Goal: Task Accomplishment & Management: Manage account settings

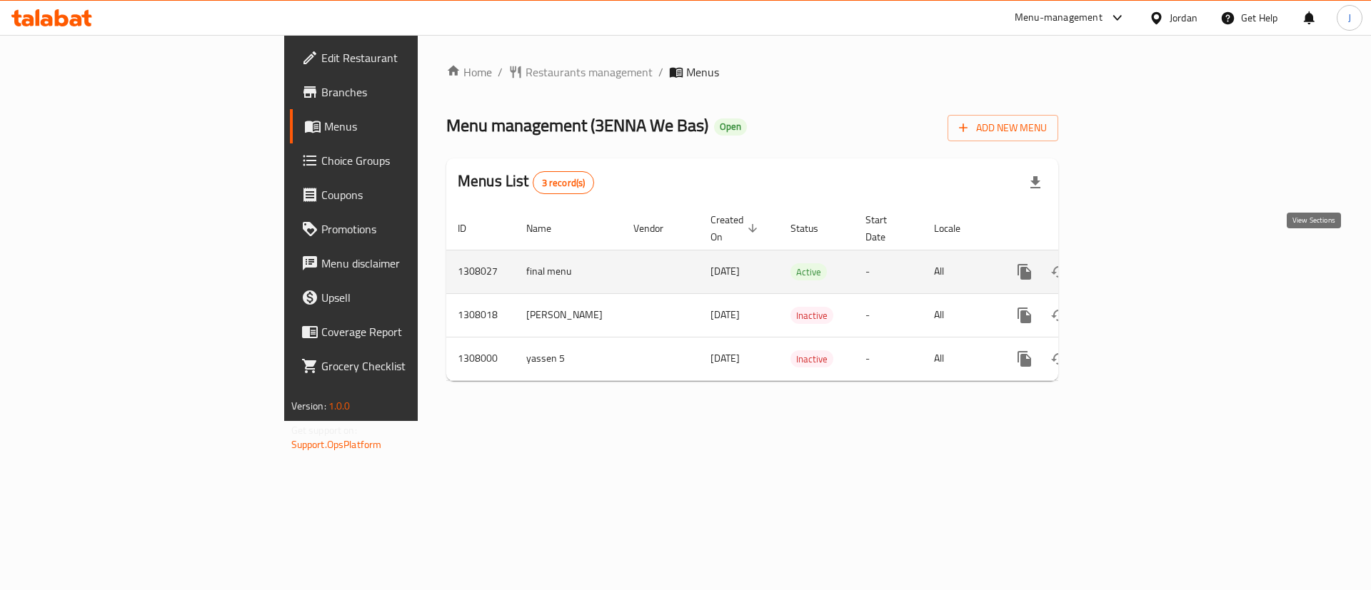
click at [1134, 266] on icon "enhanced table" at bounding box center [1127, 272] width 13 height 13
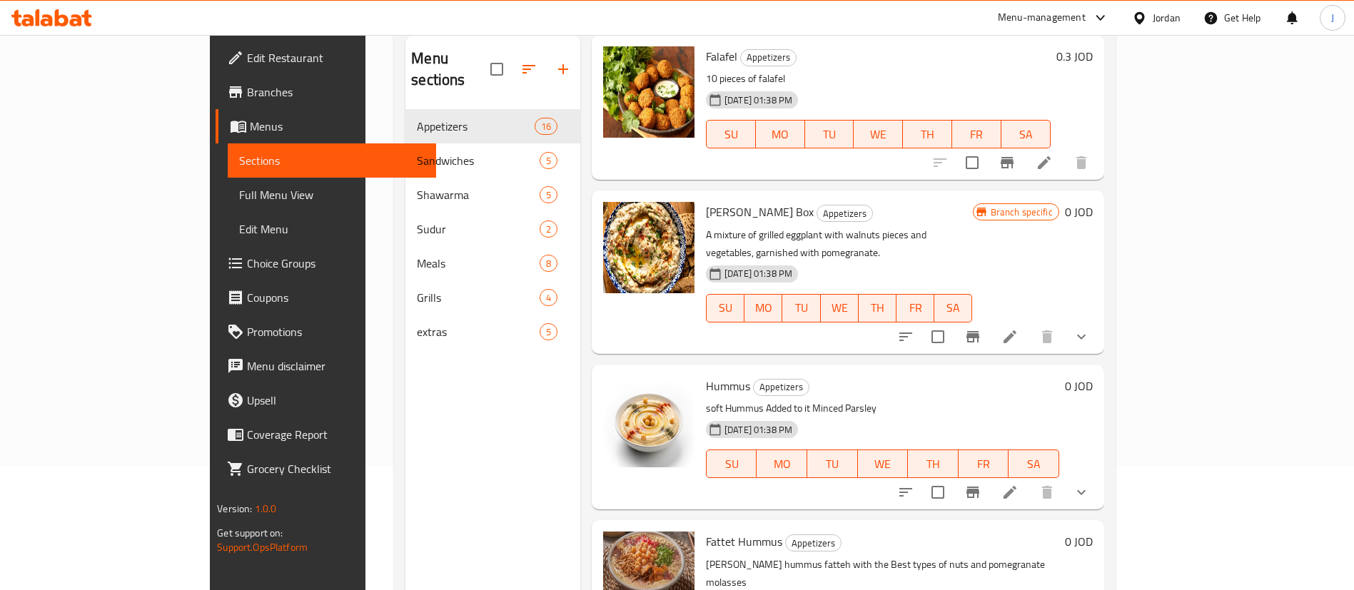
scroll to position [200, 0]
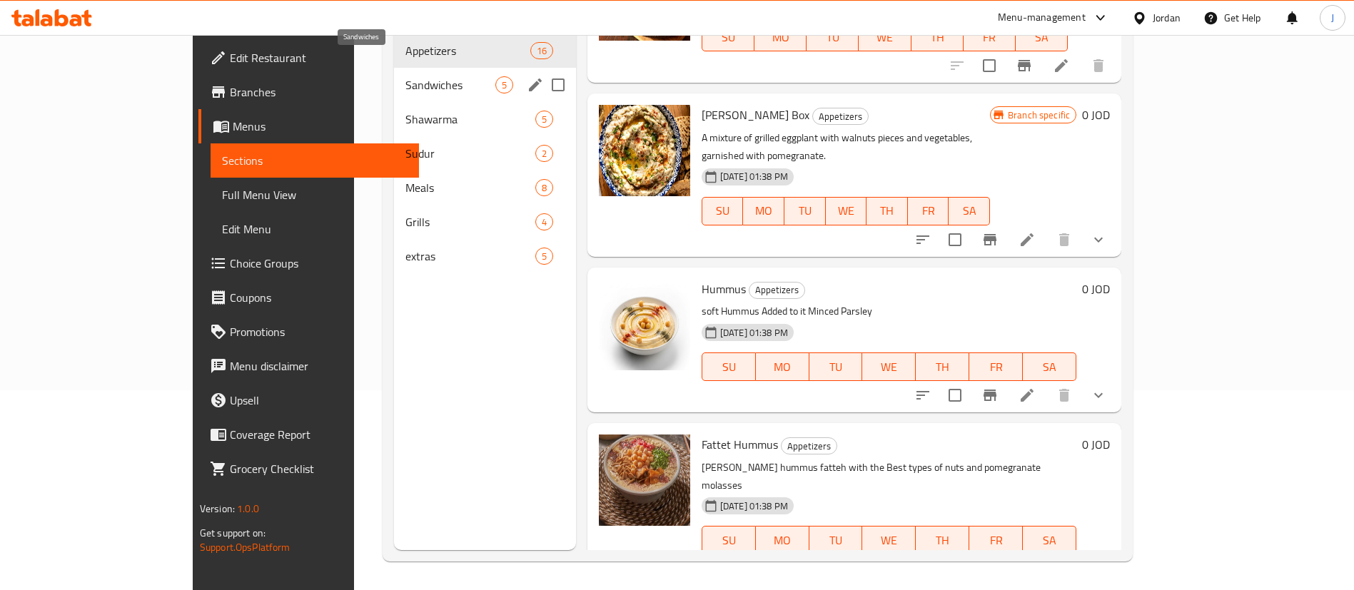
click at [405, 76] on span "Sandwiches" at bounding box center [450, 84] width 90 height 17
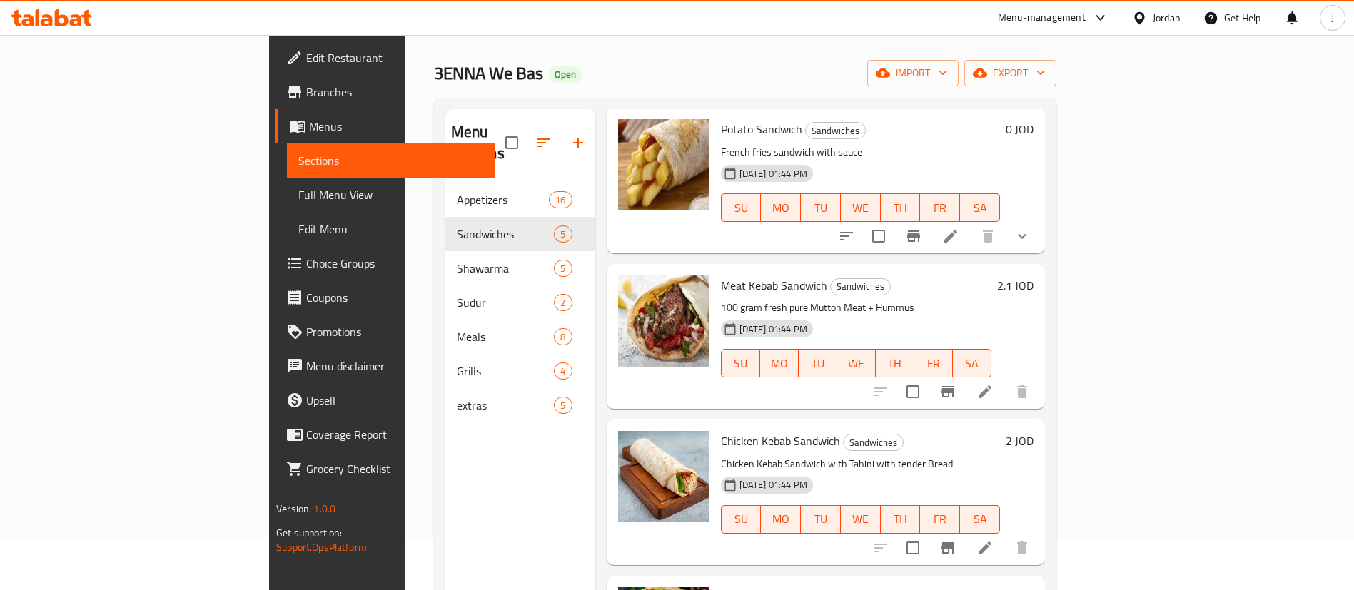
scroll to position [200, 0]
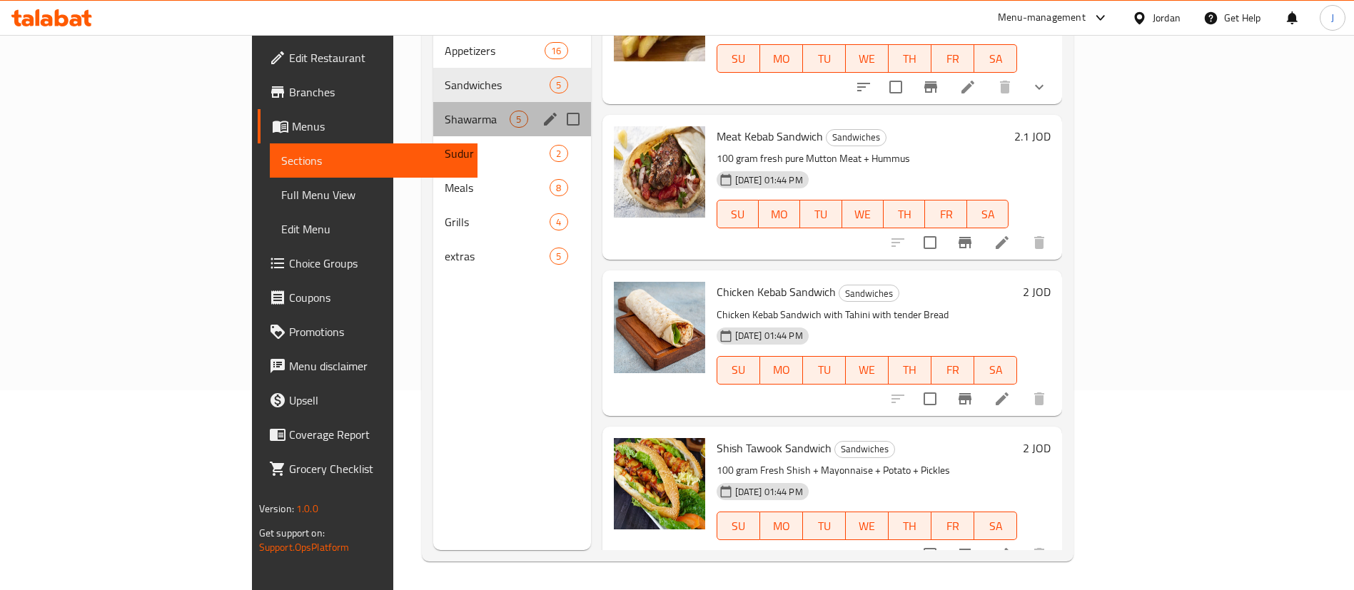
click at [433, 106] on div "Shawarma 5" at bounding box center [511, 119] width 157 height 34
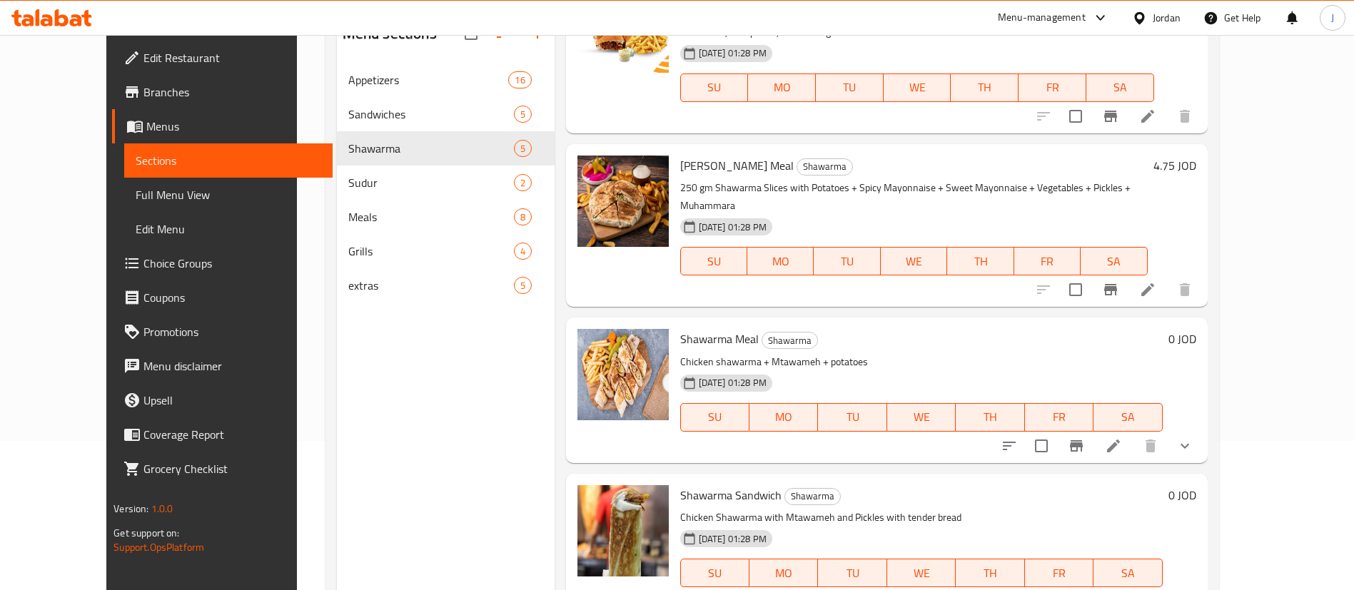
scroll to position [200, 0]
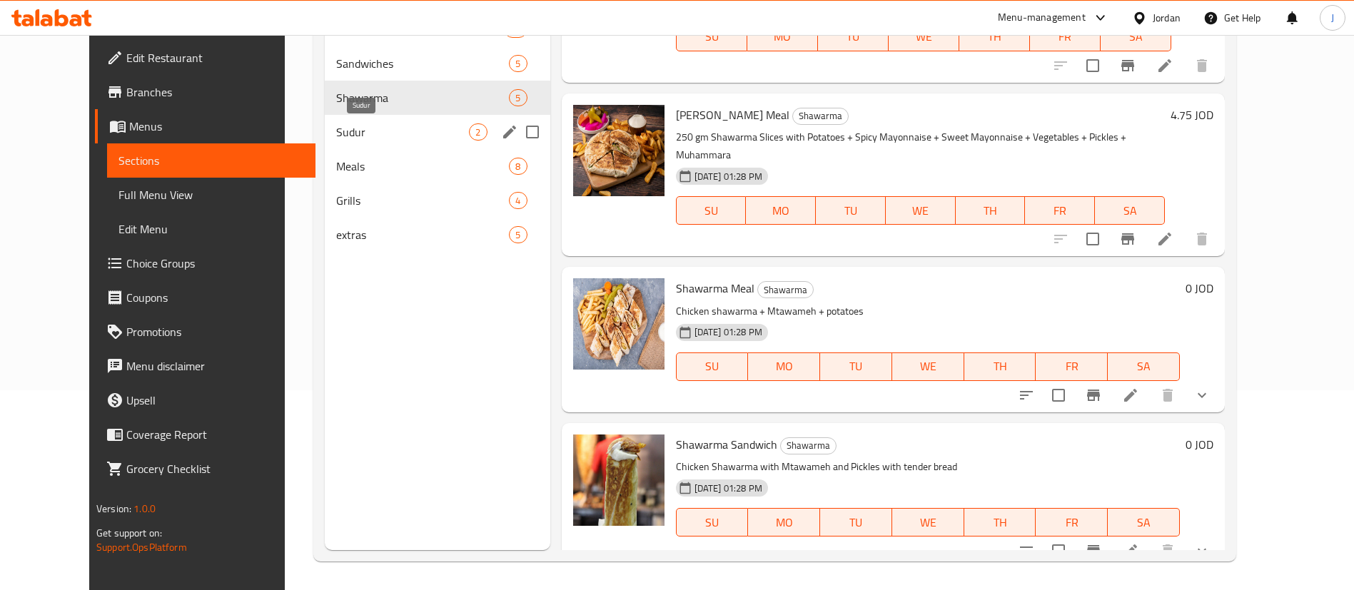
click at [336, 130] on span "Sudur" at bounding box center [402, 132] width 133 height 17
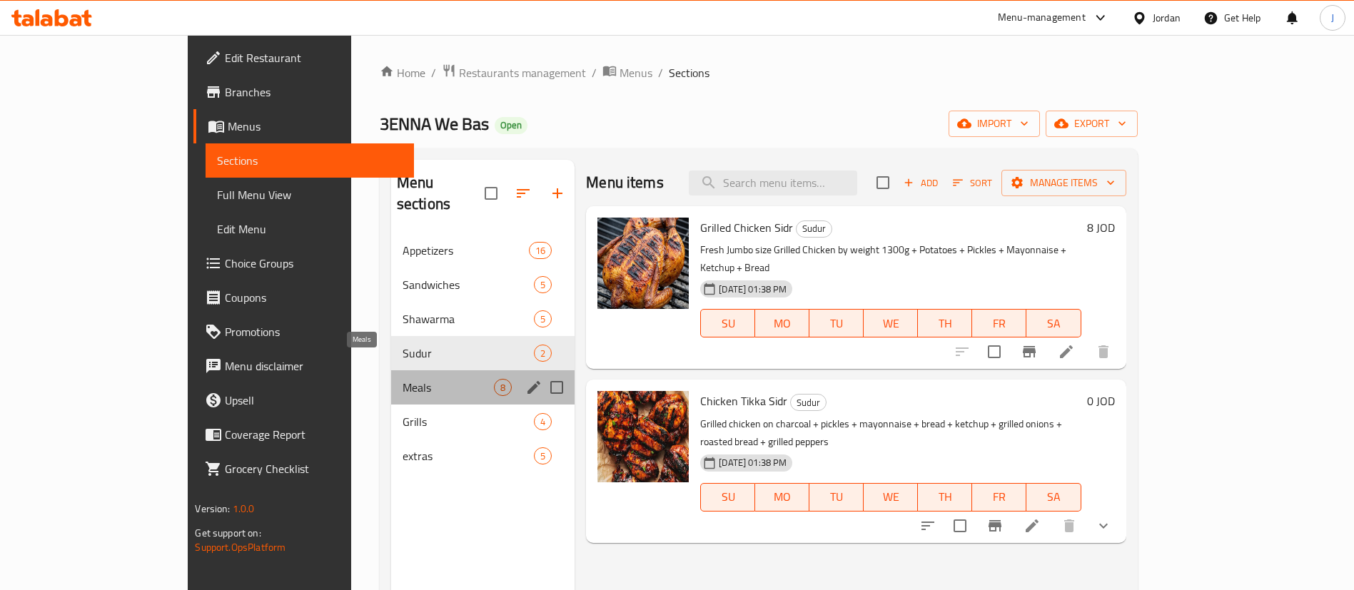
click at [403, 379] on span "Meals" at bounding box center [448, 387] width 91 height 17
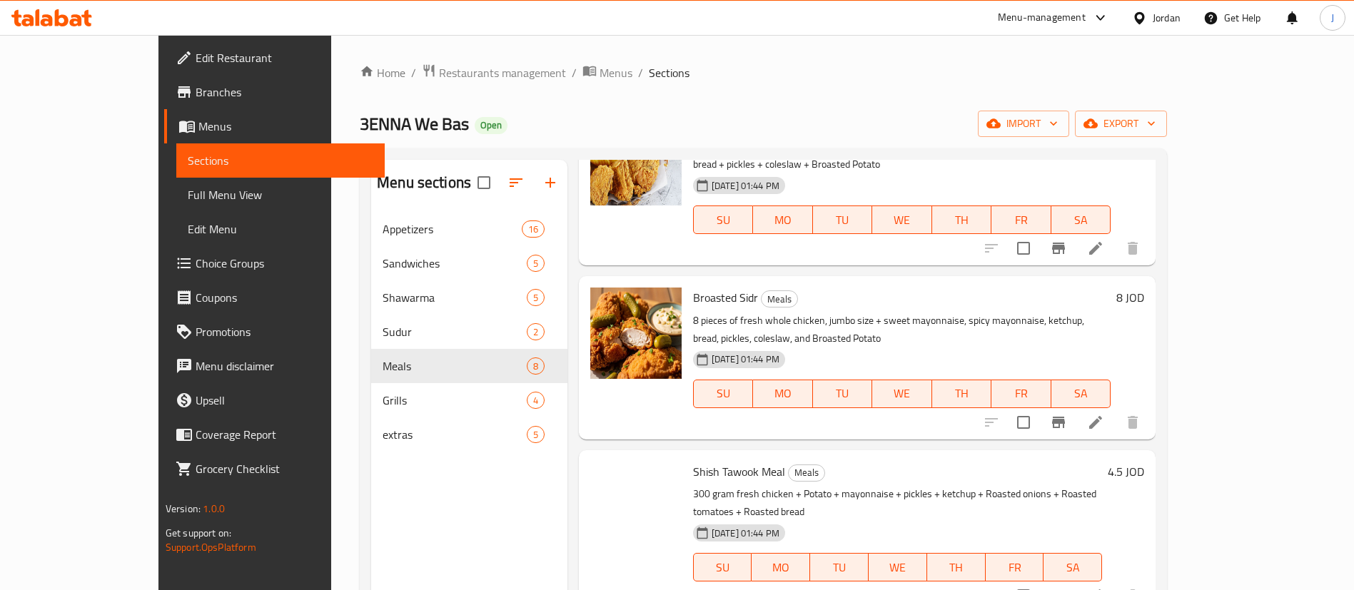
scroll to position [535, 0]
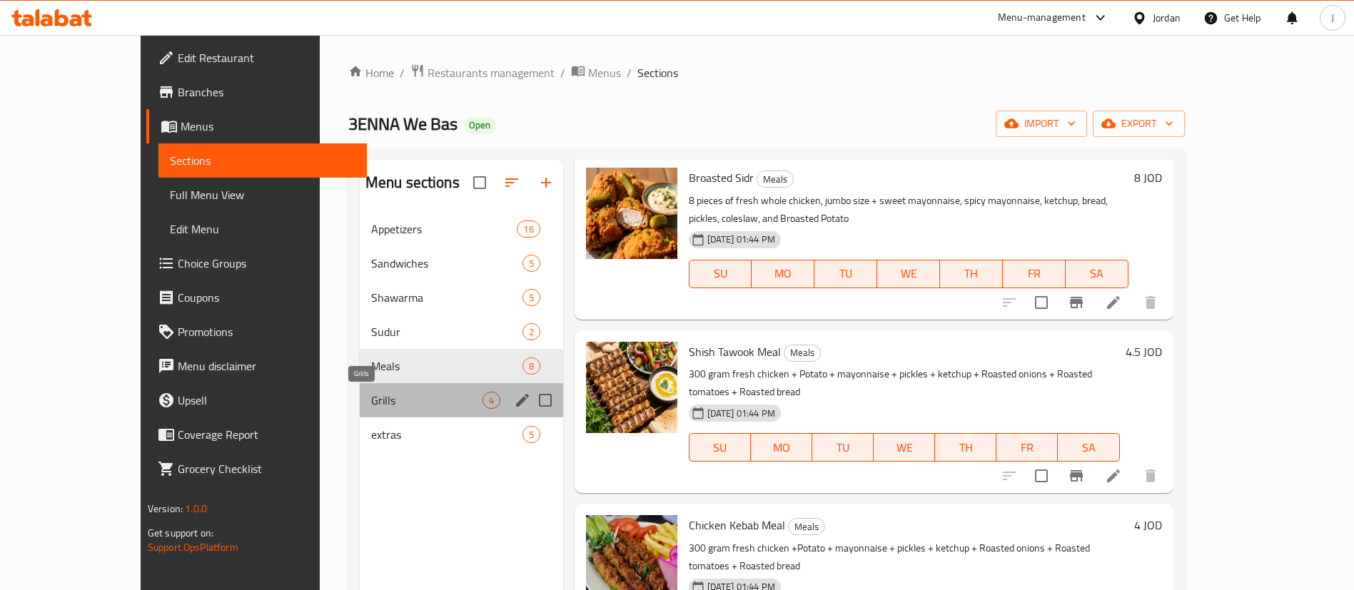
click at [371, 398] on span "Grills" at bounding box center [426, 400] width 111 height 17
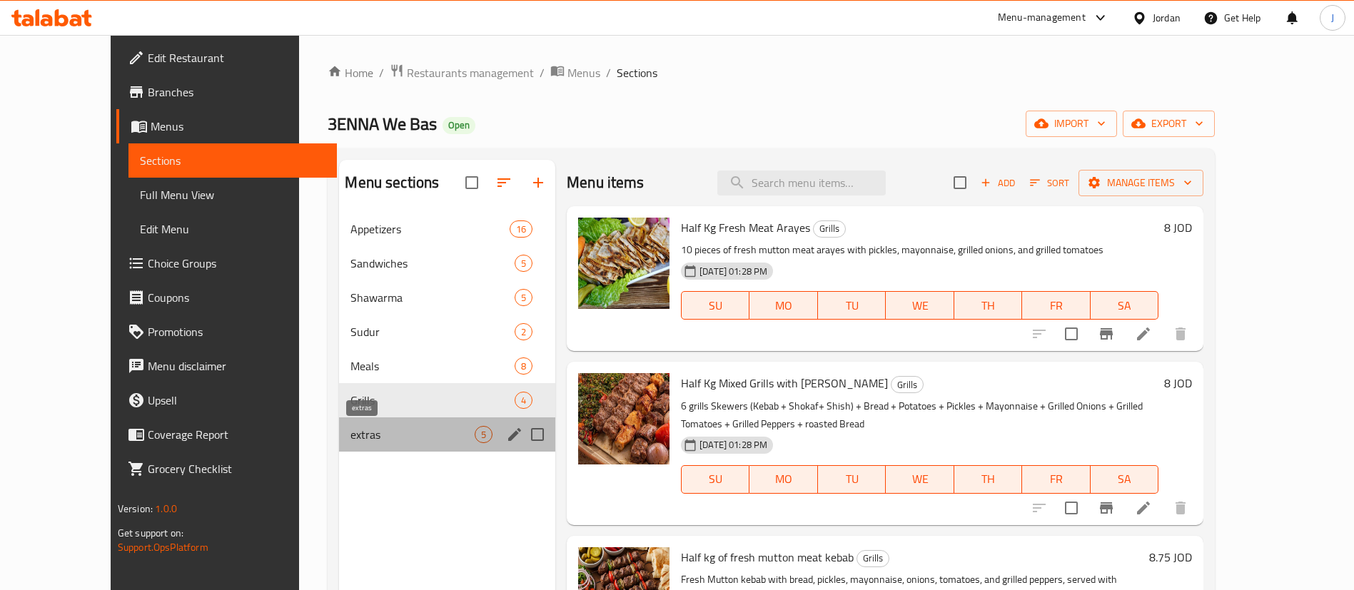
click at [351, 435] on span "extras" at bounding box center [413, 434] width 124 height 17
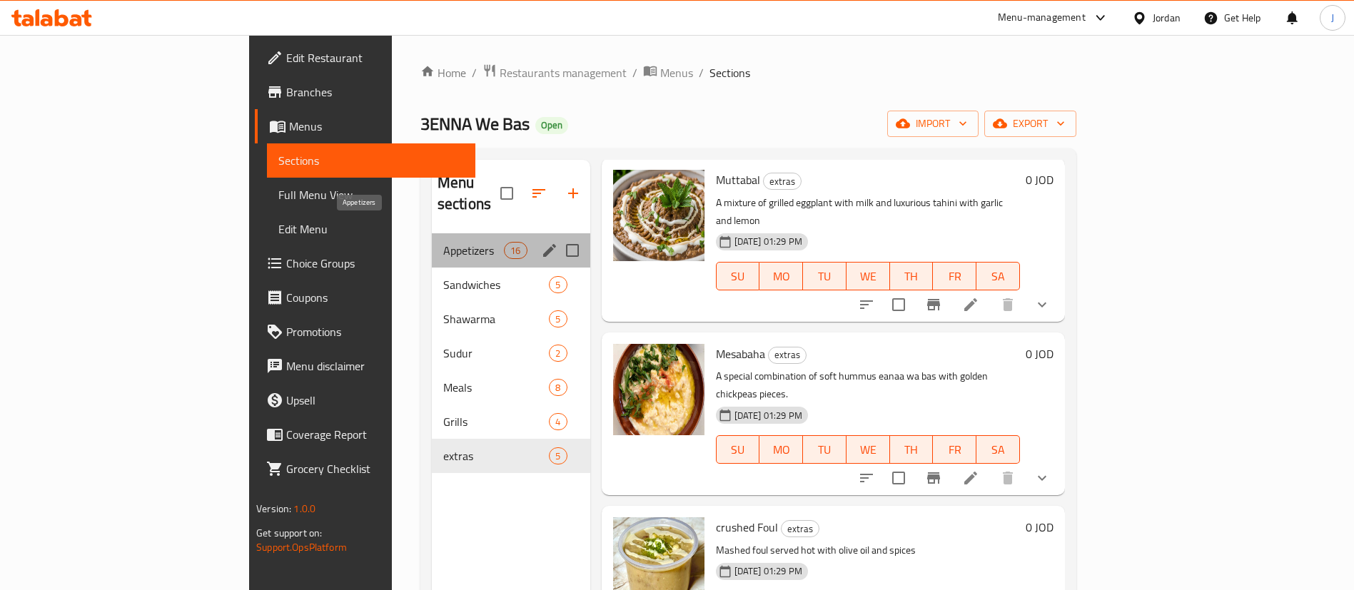
click at [443, 242] on span "Appetizers" at bounding box center [473, 250] width 61 height 17
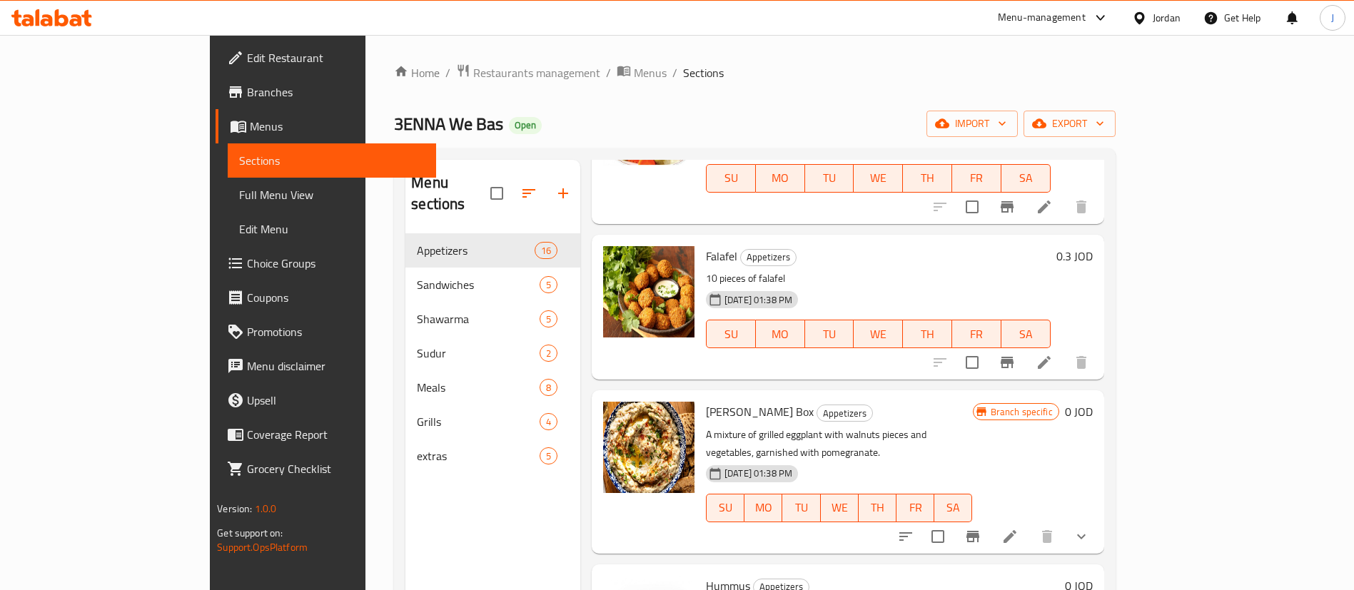
scroll to position [1919, 0]
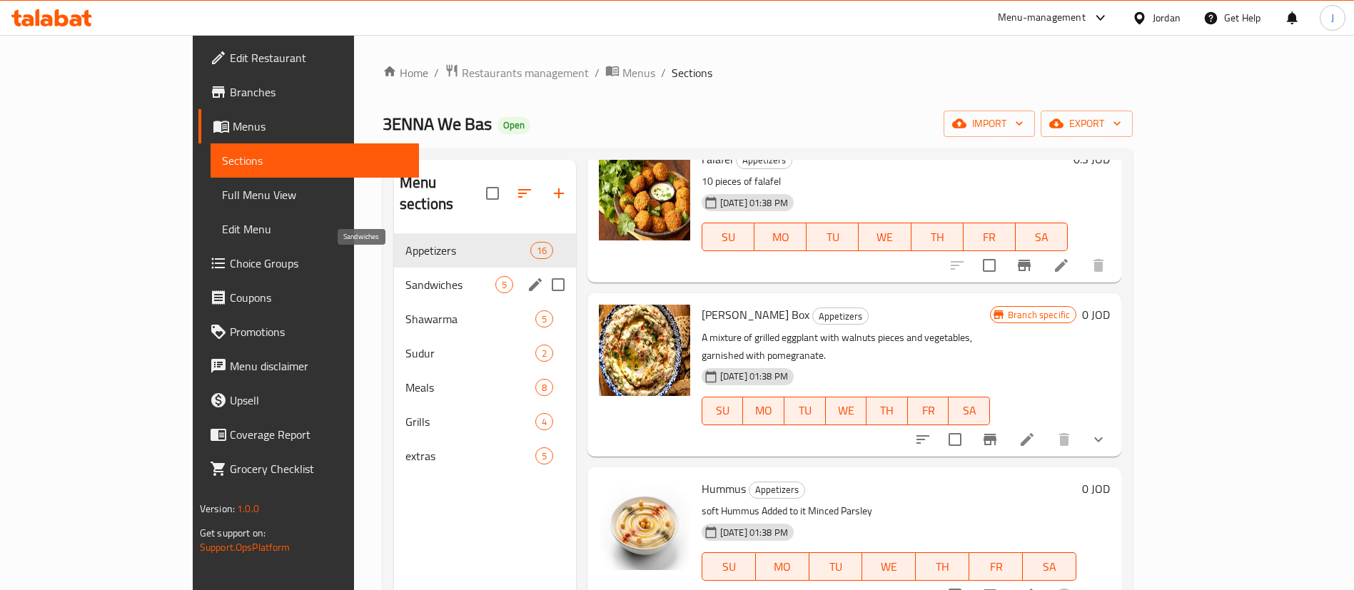
click at [405, 276] on span "Sandwiches" at bounding box center [450, 284] width 90 height 17
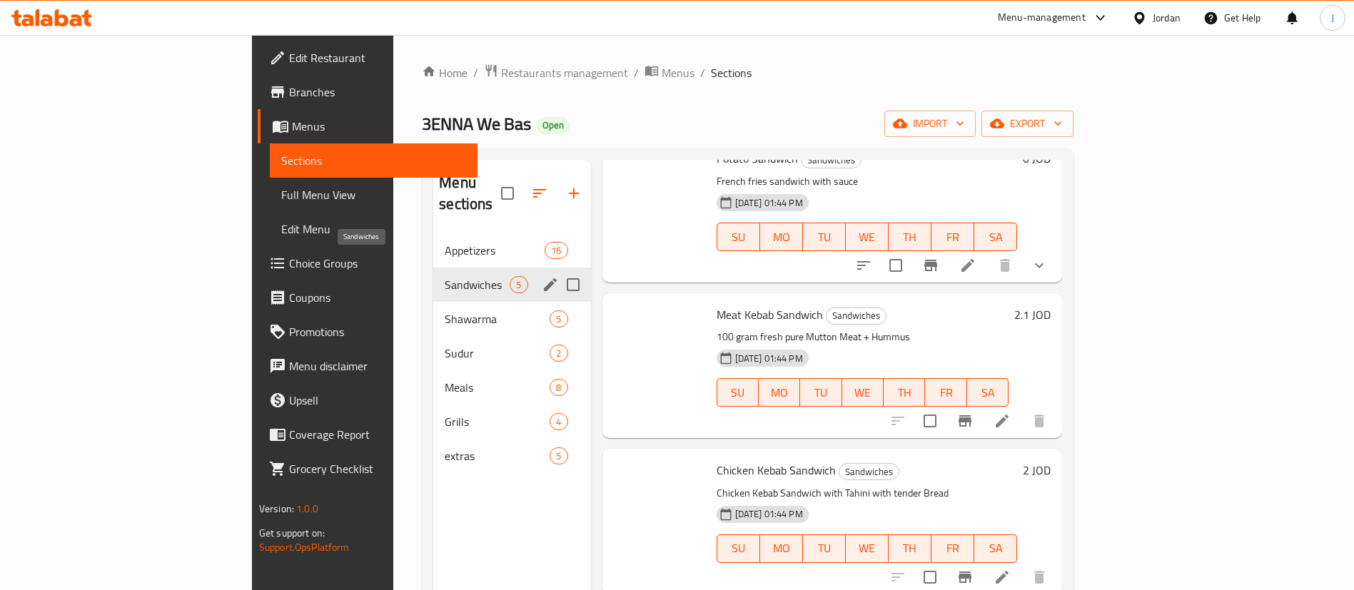
scroll to position [225, 0]
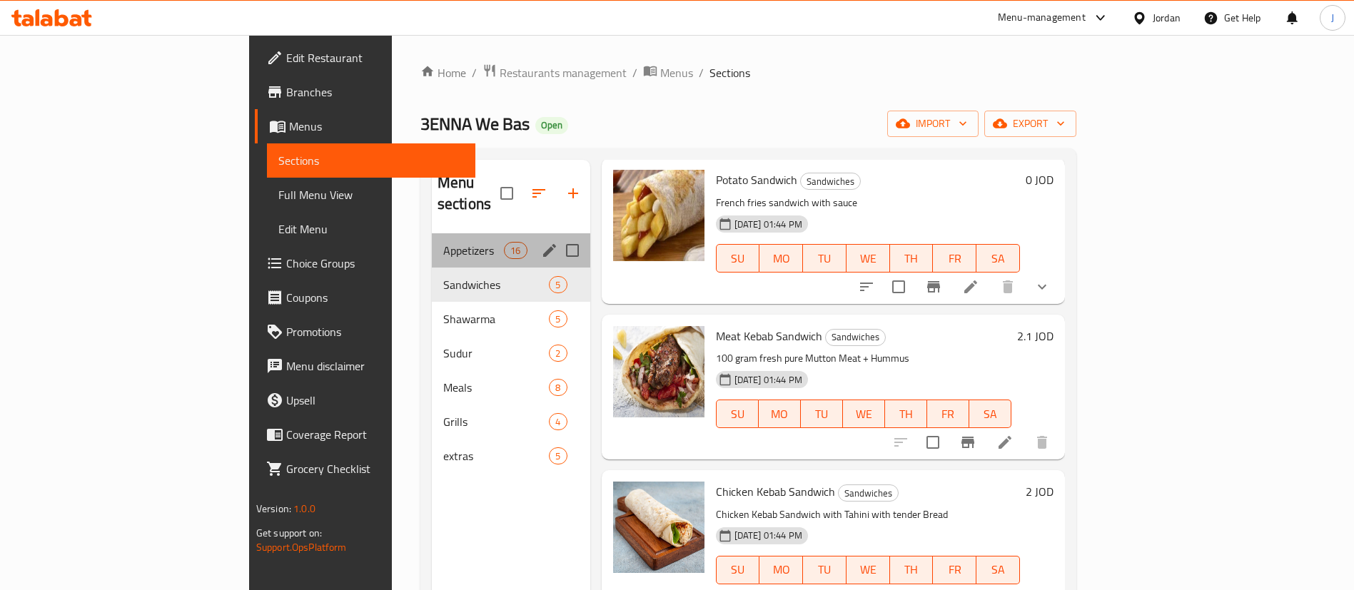
click at [432, 240] on div "Appetizers 16" at bounding box center [511, 250] width 158 height 34
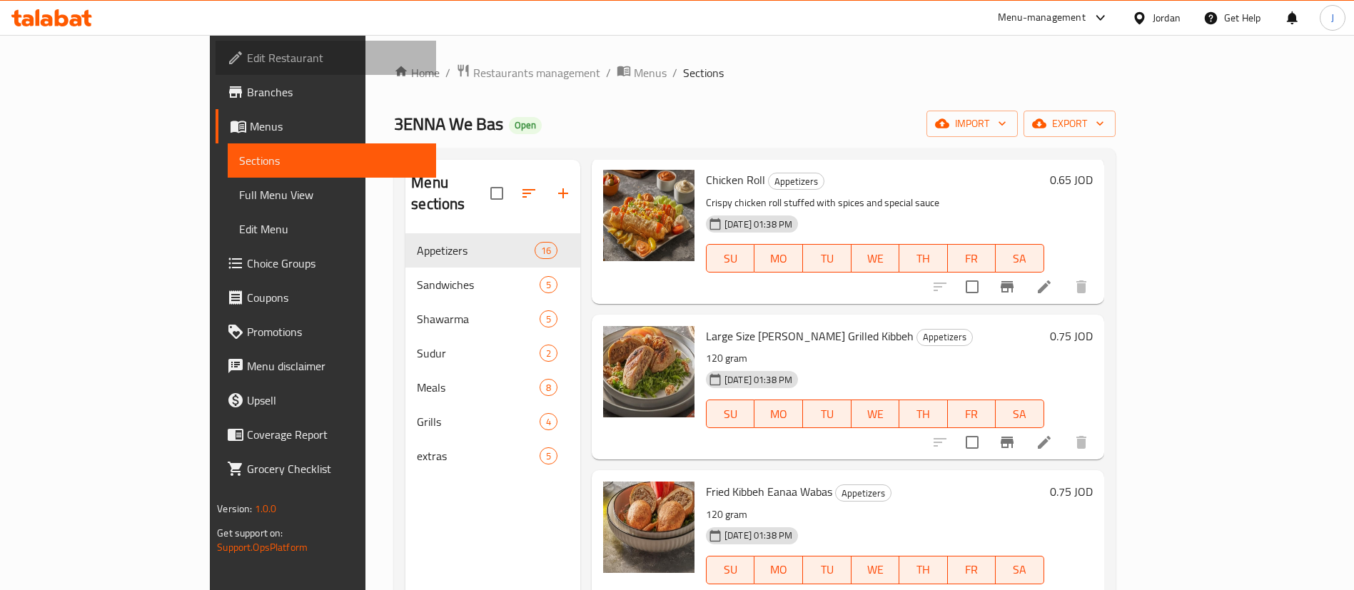
click at [247, 49] on span "Edit Restaurant" at bounding box center [336, 57] width 178 height 17
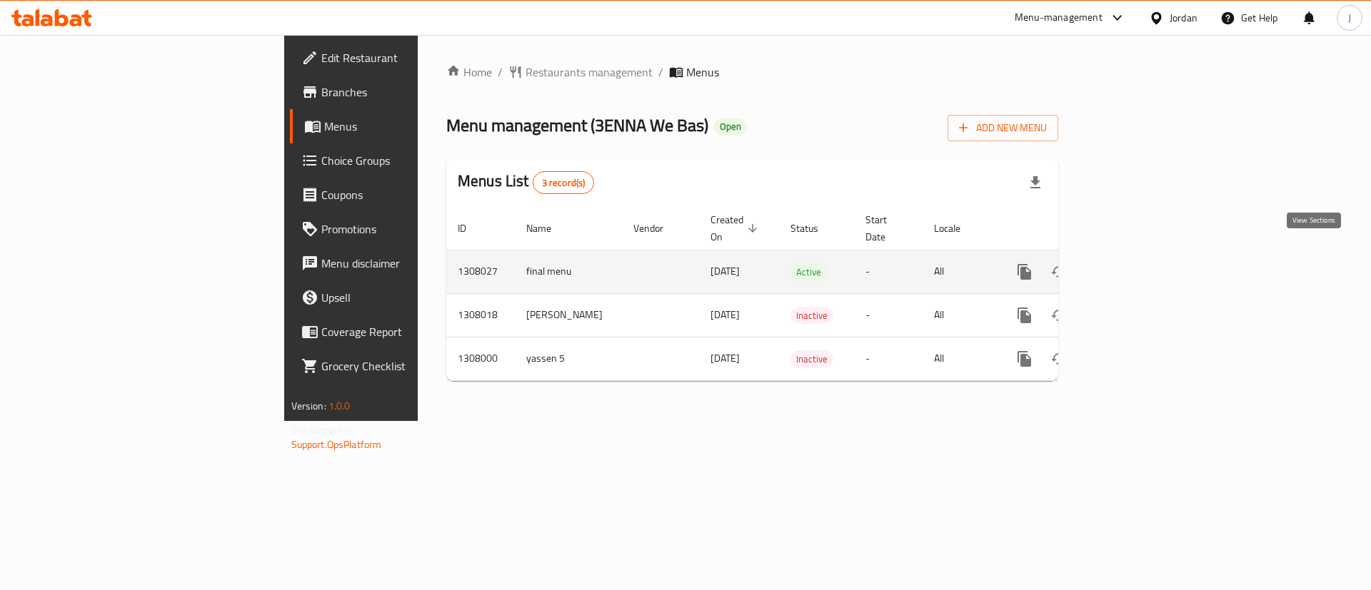
click at [1134, 266] on icon "enhanced table" at bounding box center [1127, 272] width 13 height 13
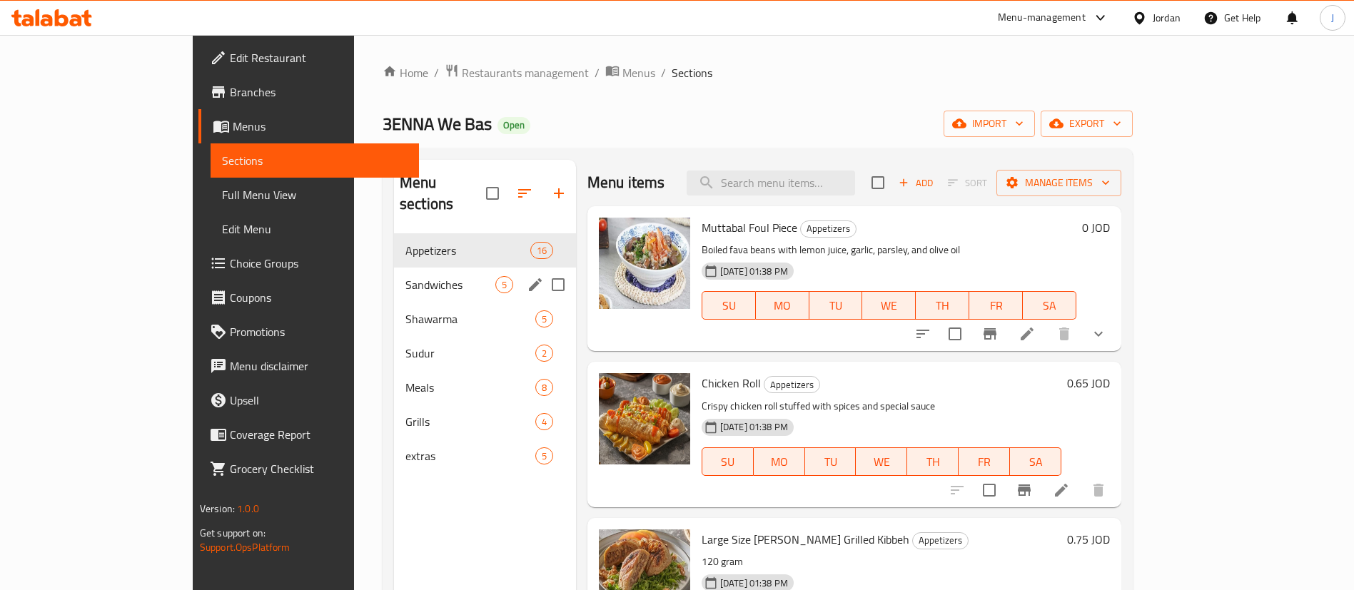
click at [394, 268] on div "Sandwiches 5" at bounding box center [485, 285] width 182 height 34
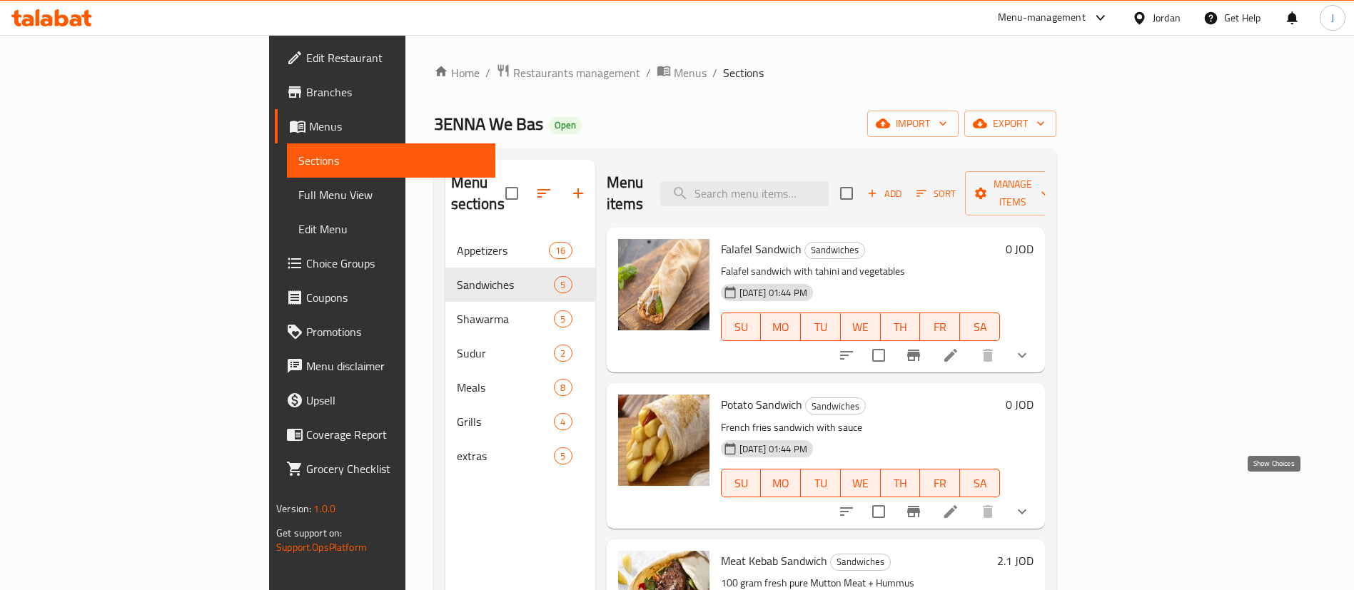
click at [1031, 503] on icon "show more" at bounding box center [1022, 511] width 17 height 17
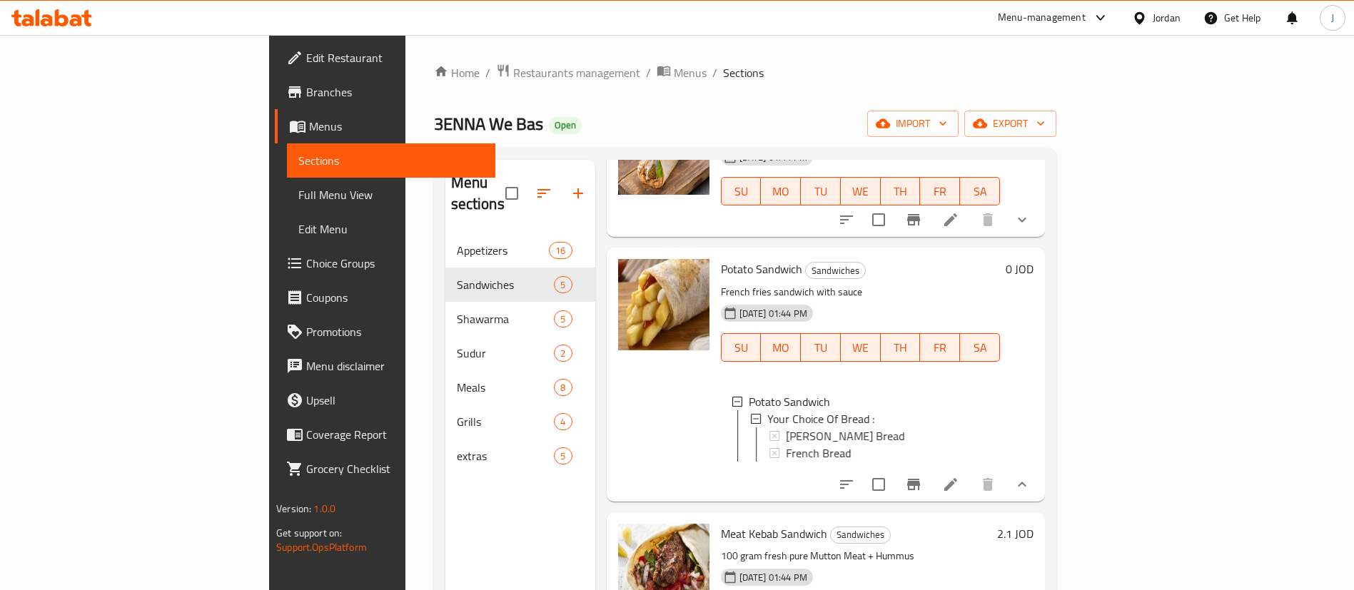
scroll to position [214, 0]
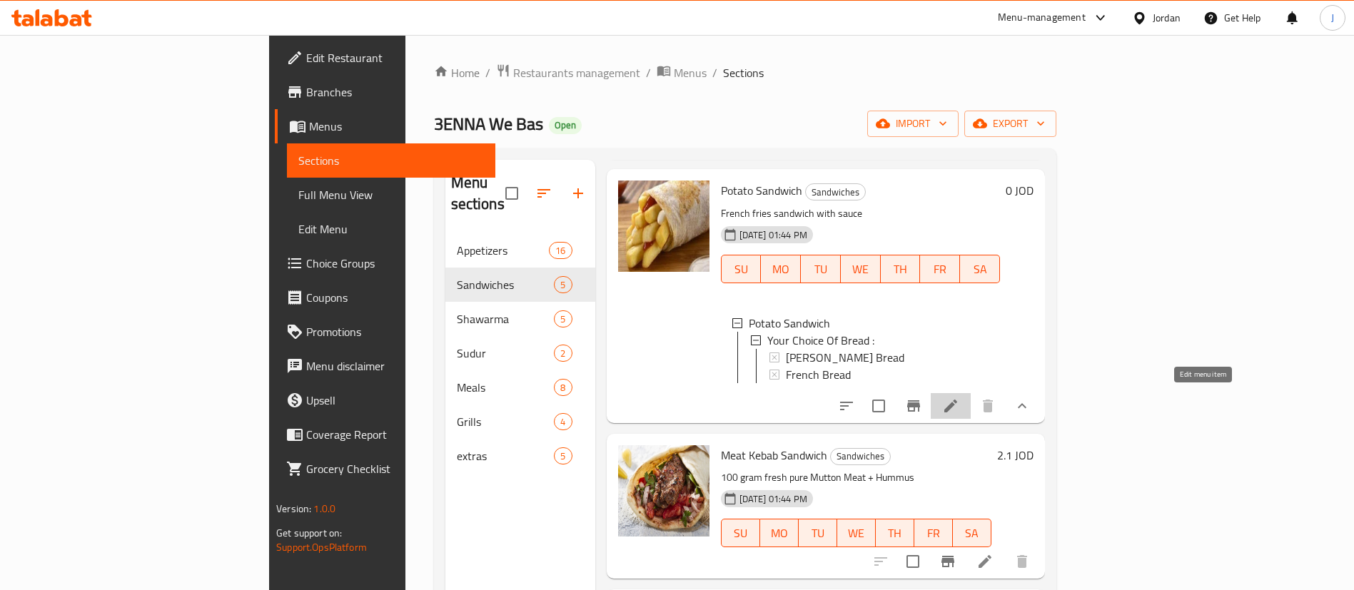
click at [959, 405] on icon at bounding box center [950, 406] width 17 height 17
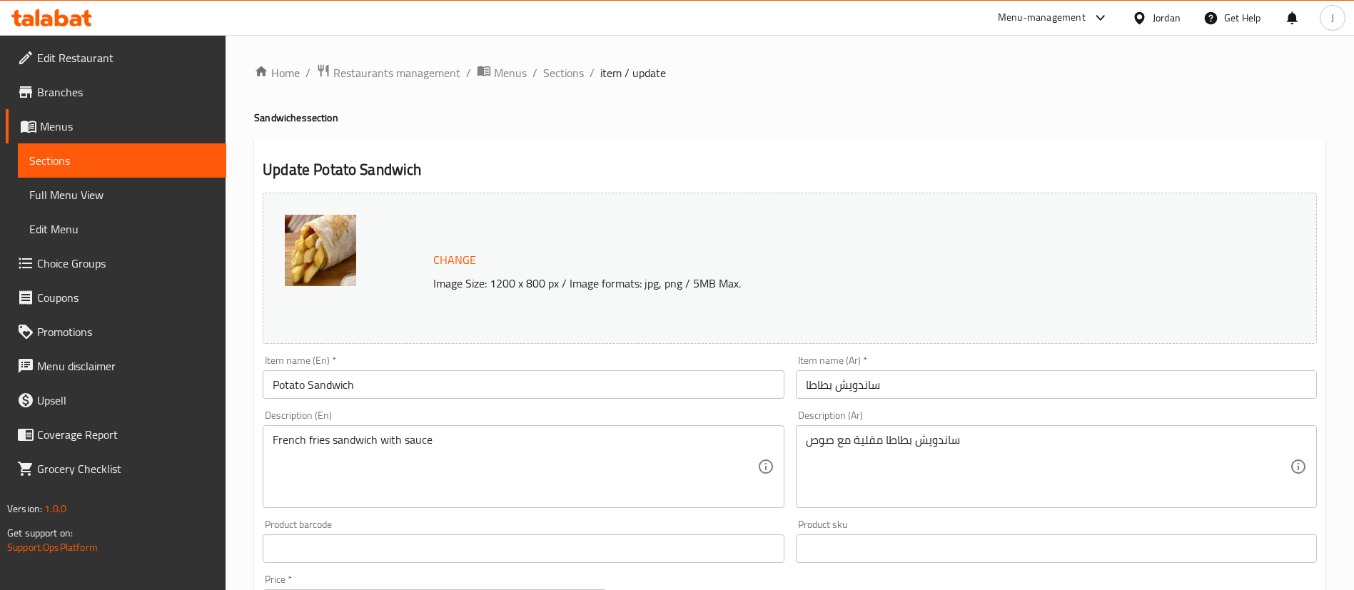
scroll to position [444, 0]
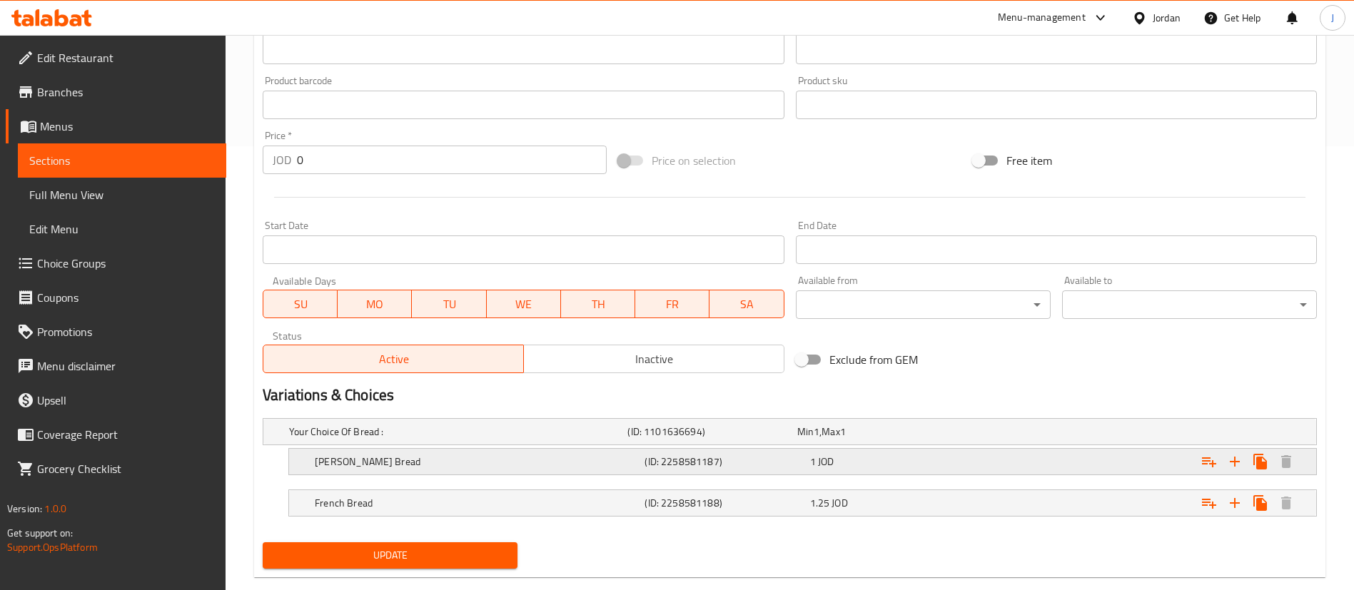
click at [455, 465] on h5 "sharak Bread" at bounding box center [477, 462] width 324 height 14
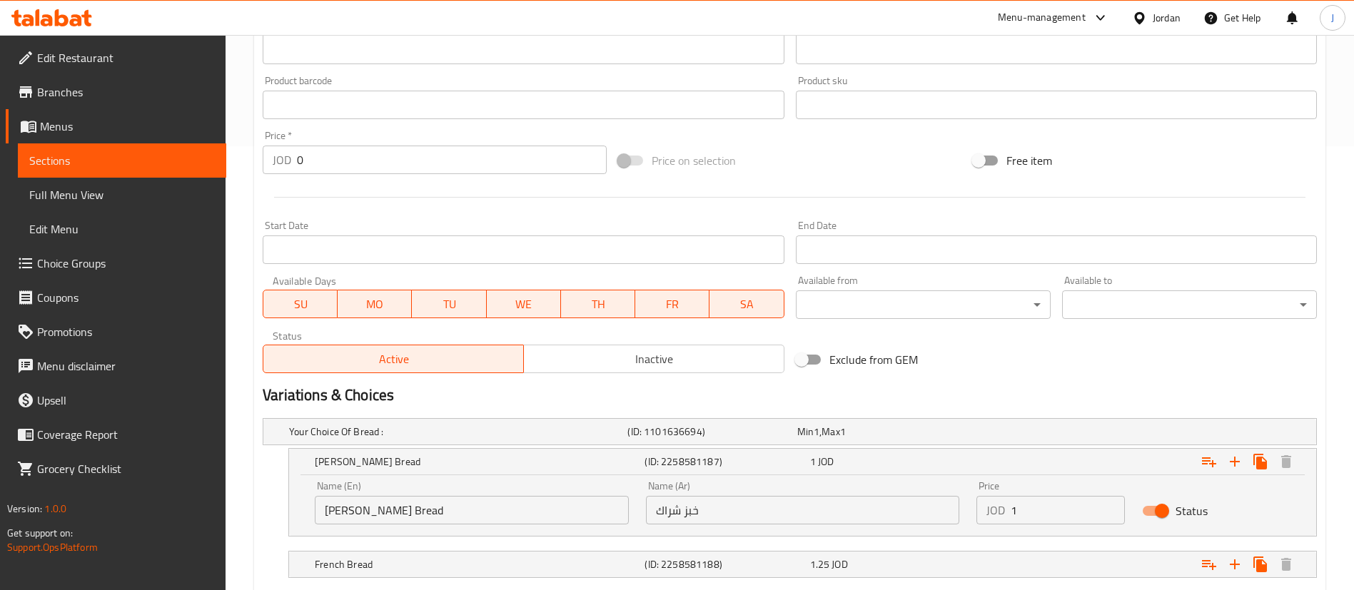
scroll to position [533, 0]
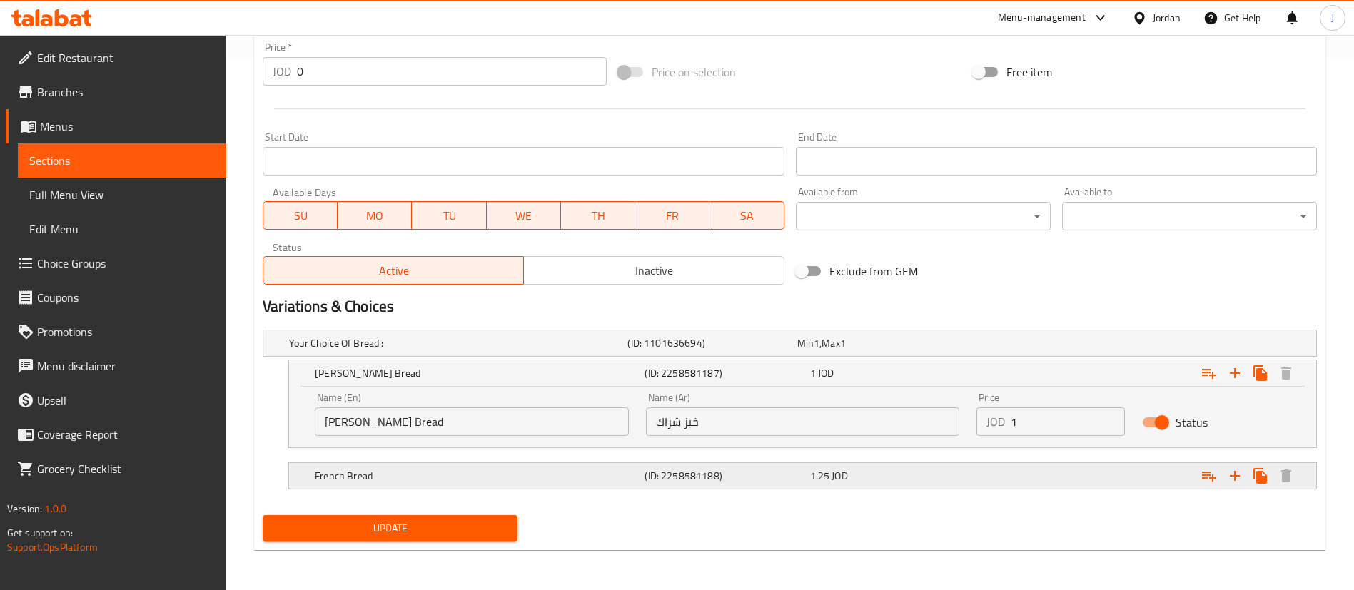
click at [571, 480] on h5 "French Bread" at bounding box center [477, 476] width 324 height 14
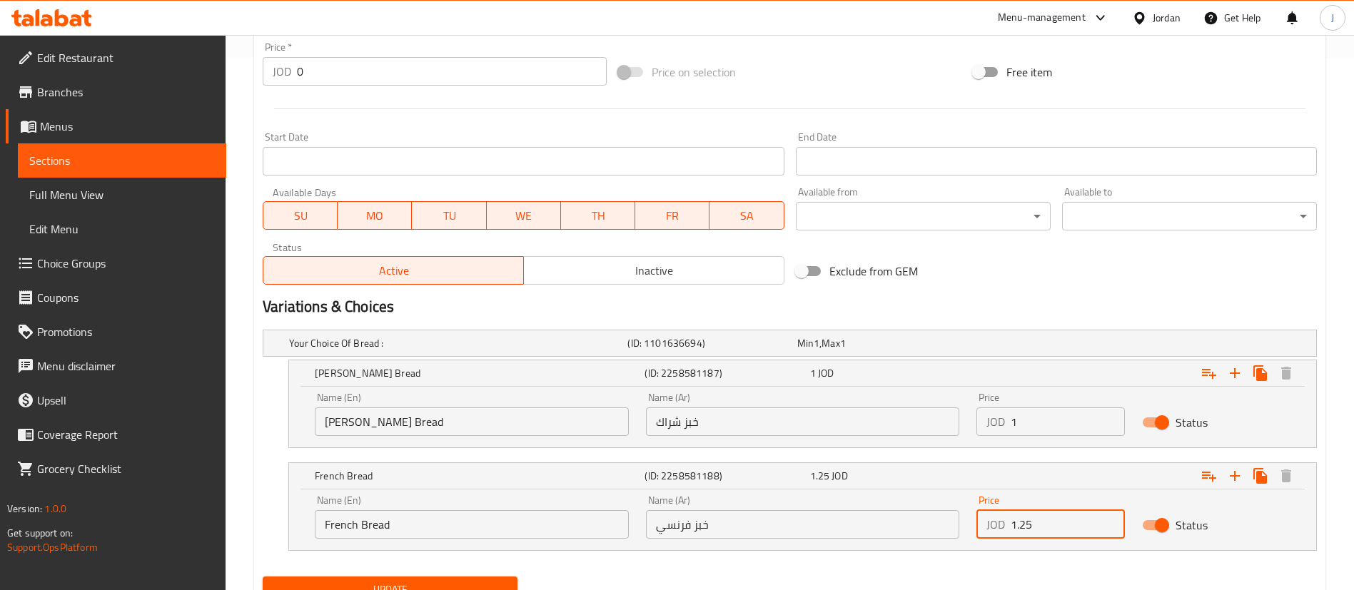
click at [1056, 525] on input "1.25" at bounding box center [1068, 524] width 114 height 29
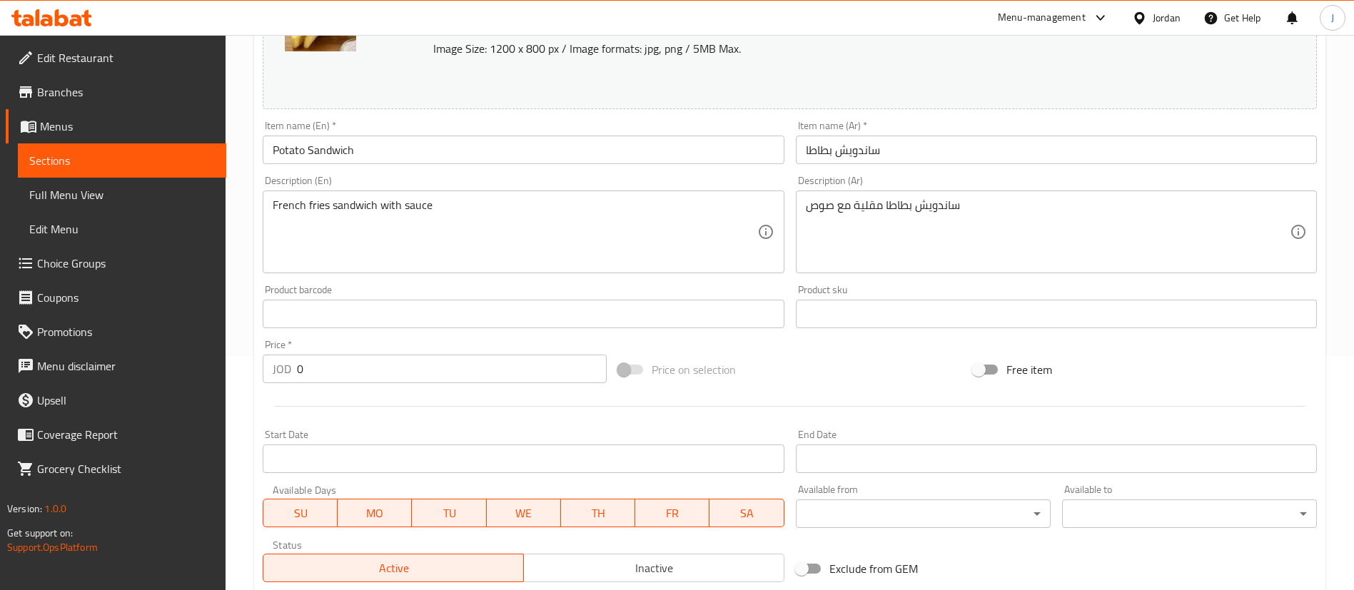
scroll to position [0, 0]
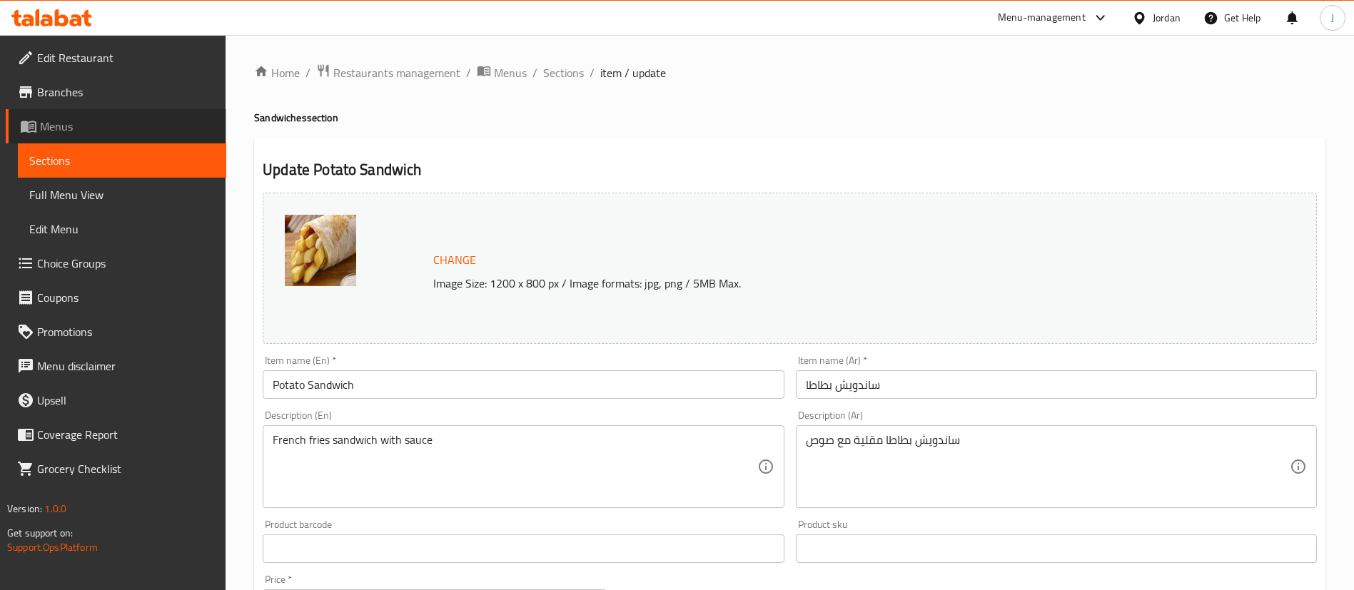
click at [59, 139] on link "Menus" at bounding box center [116, 126] width 221 height 34
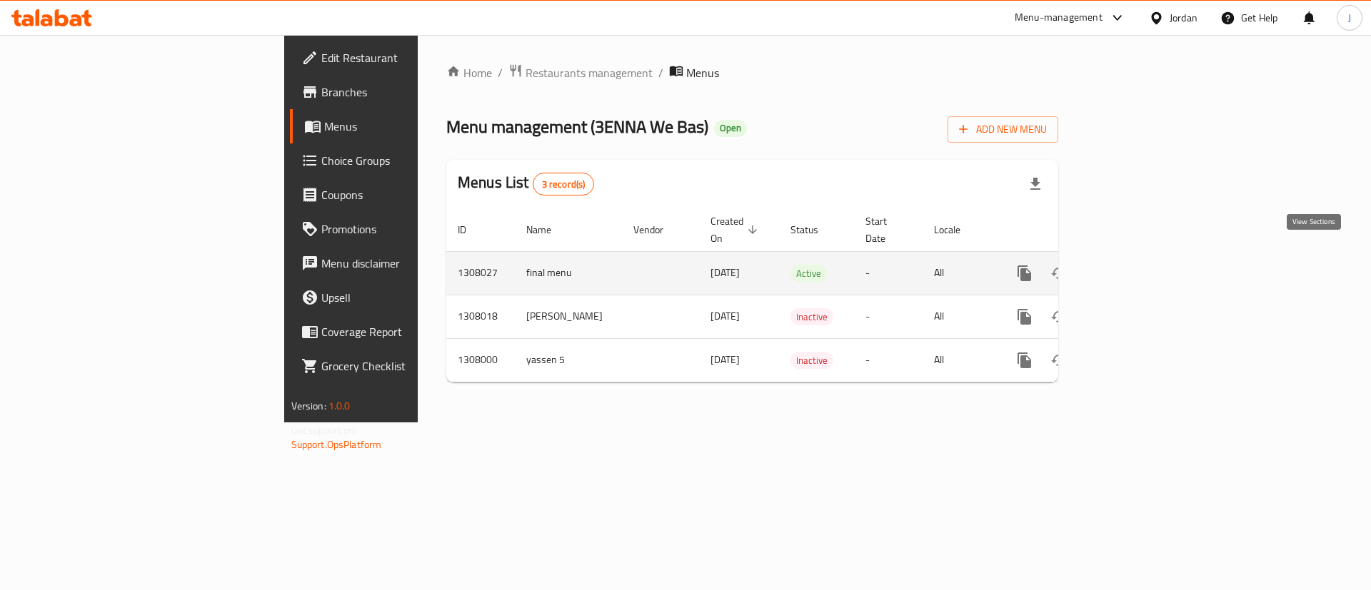
click at [1134, 267] on icon "enhanced table" at bounding box center [1127, 273] width 13 height 13
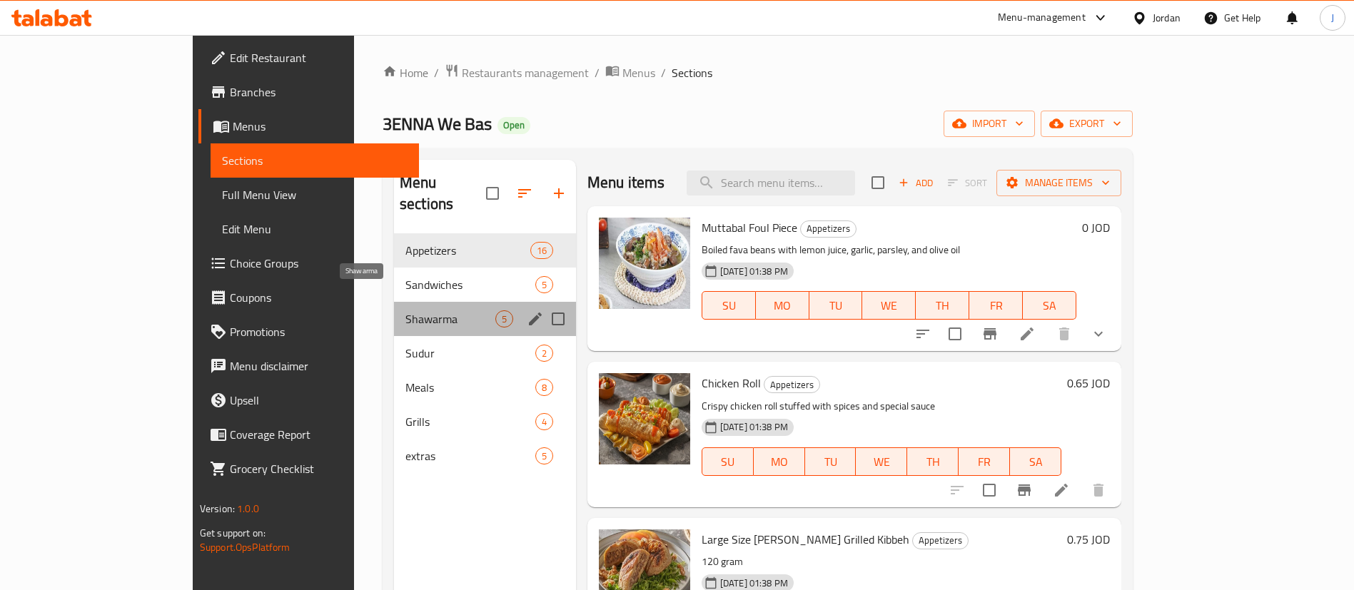
click at [405, 311] on span "Shawarma" at bounding box center [450, 319] width 90 height 17
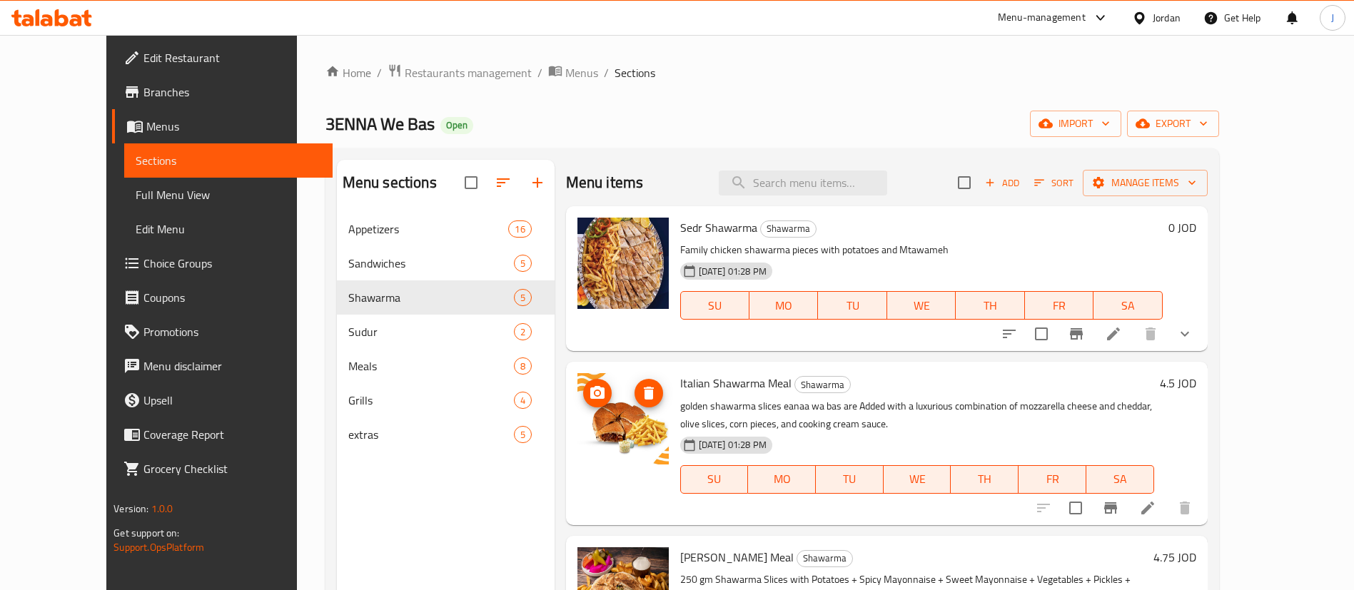
click at [1189, 333] on icon "show more" at bounding box center [1185, 334] width 9 height 5
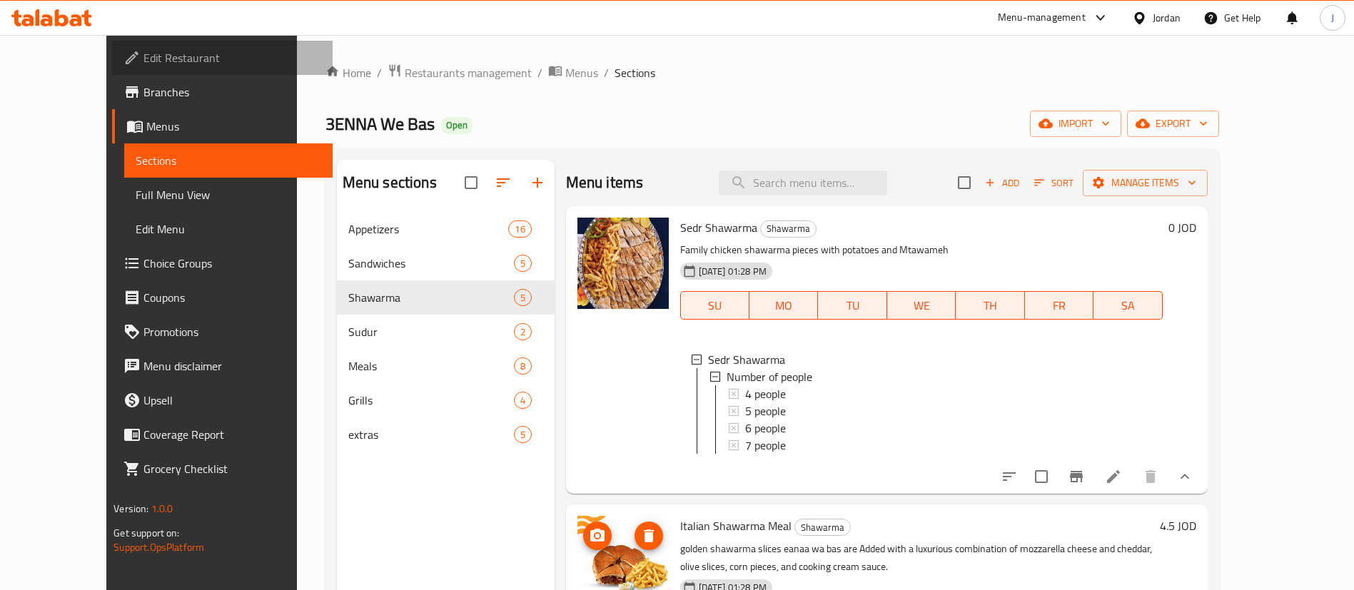
click at [143, 59] on span "Edit Restaurant" at bounding box center [232, 57] width 178 height 17
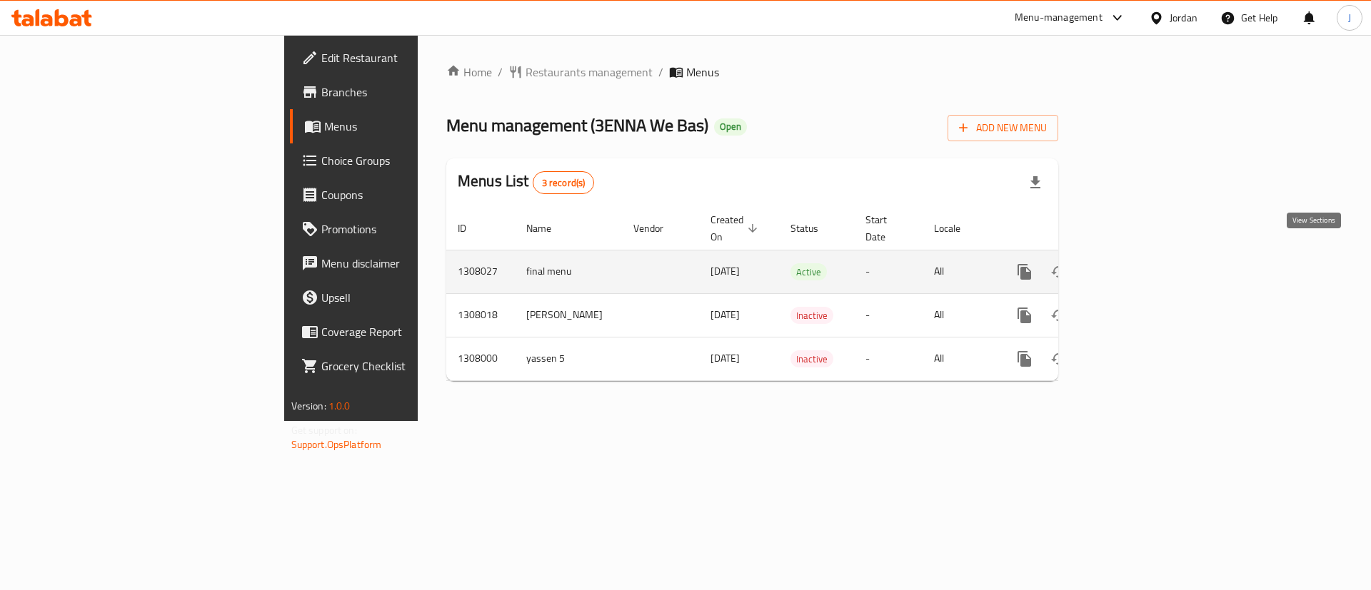
click at [1136, 263] on icon "enhanced table" at bounding box center [1127, 271] width 17 height 17
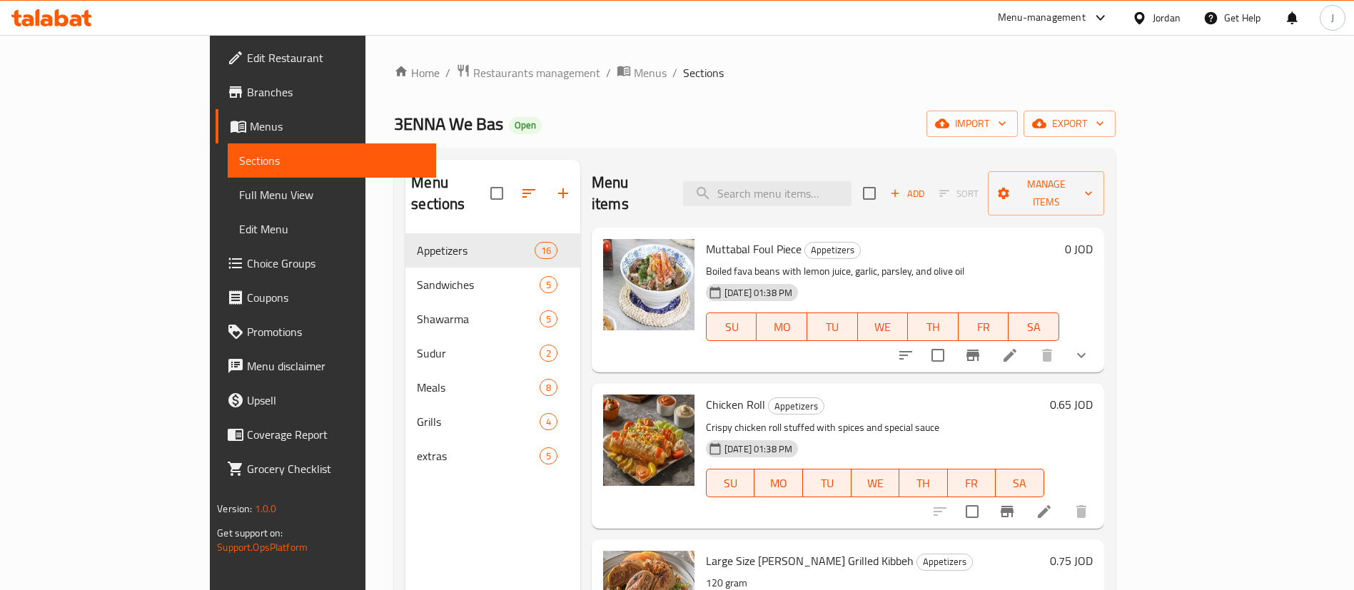
click at [247, 95] on span "Branches" at bounding box center [336, 92] width 178 height 17
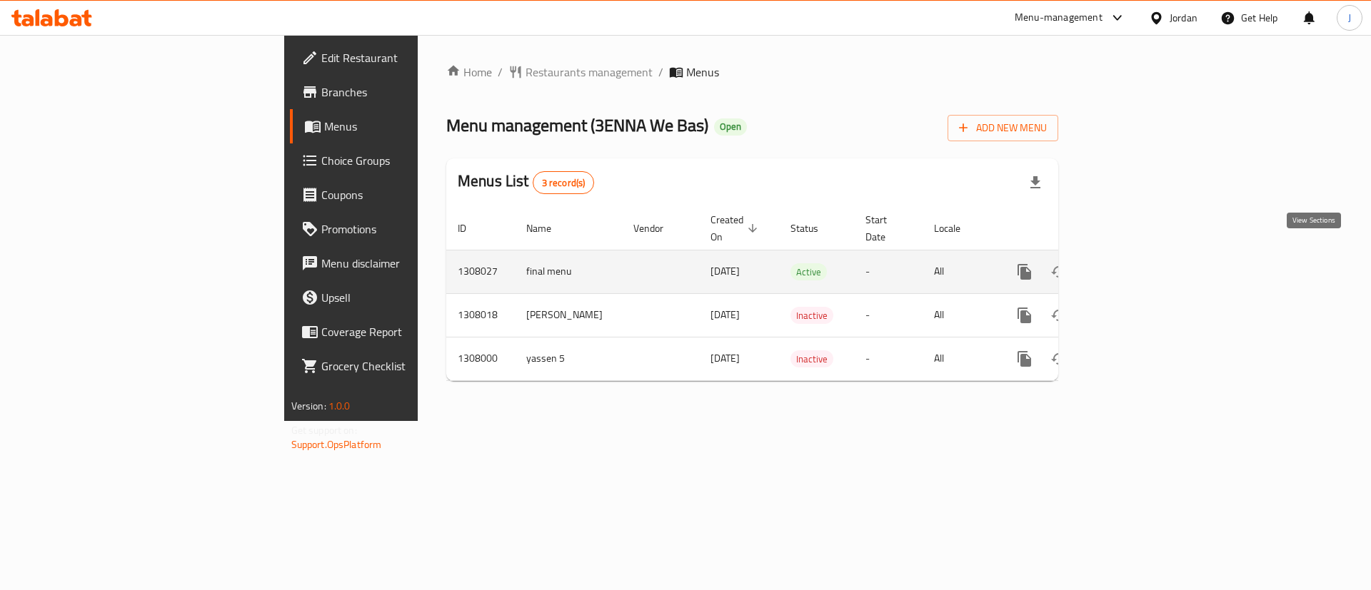
click at [1144, 255] on link "enhanced table" at bounding box center [1127, 272] width 34 height 34
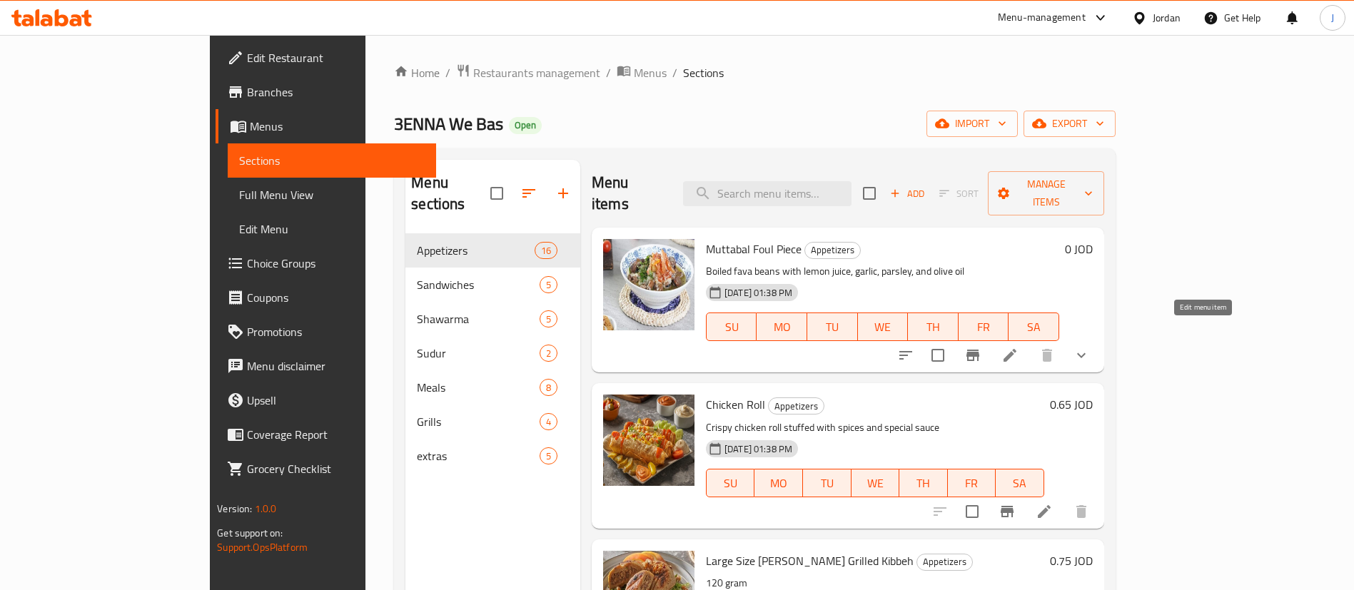
click at [1017, 349] on icon at bounding box center [1010, 355] width 13 height 13
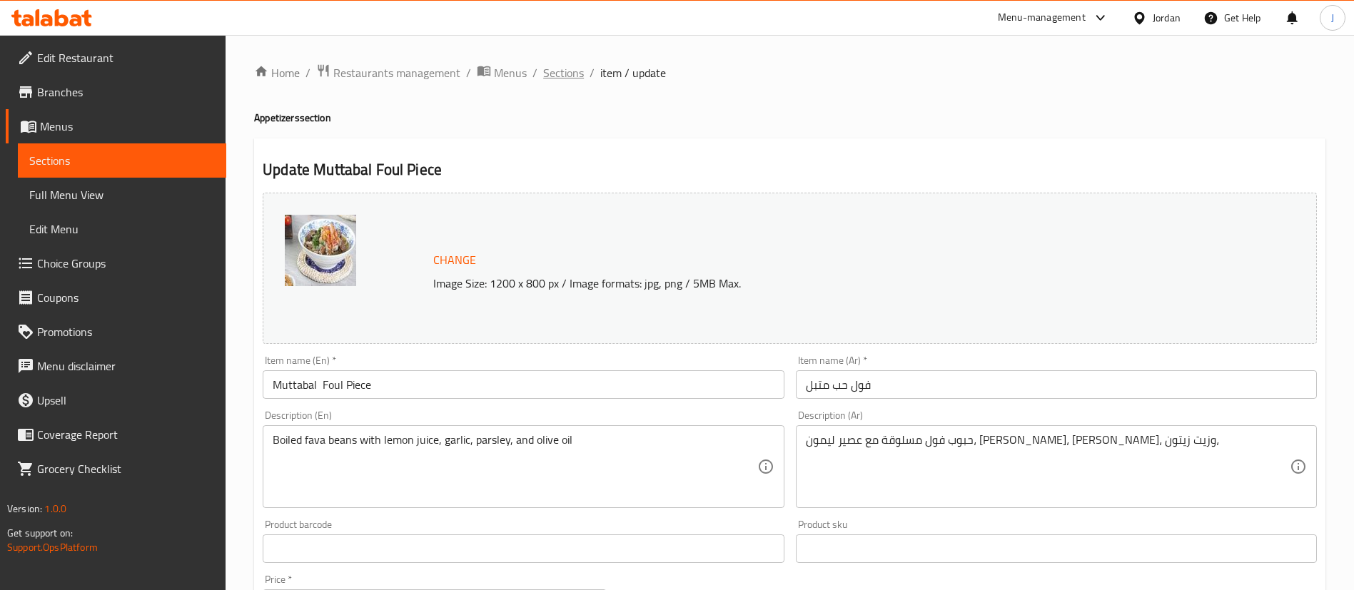
click at [556, 77] on span "Sections" at bounding box center [563, 72] width 41 height 17
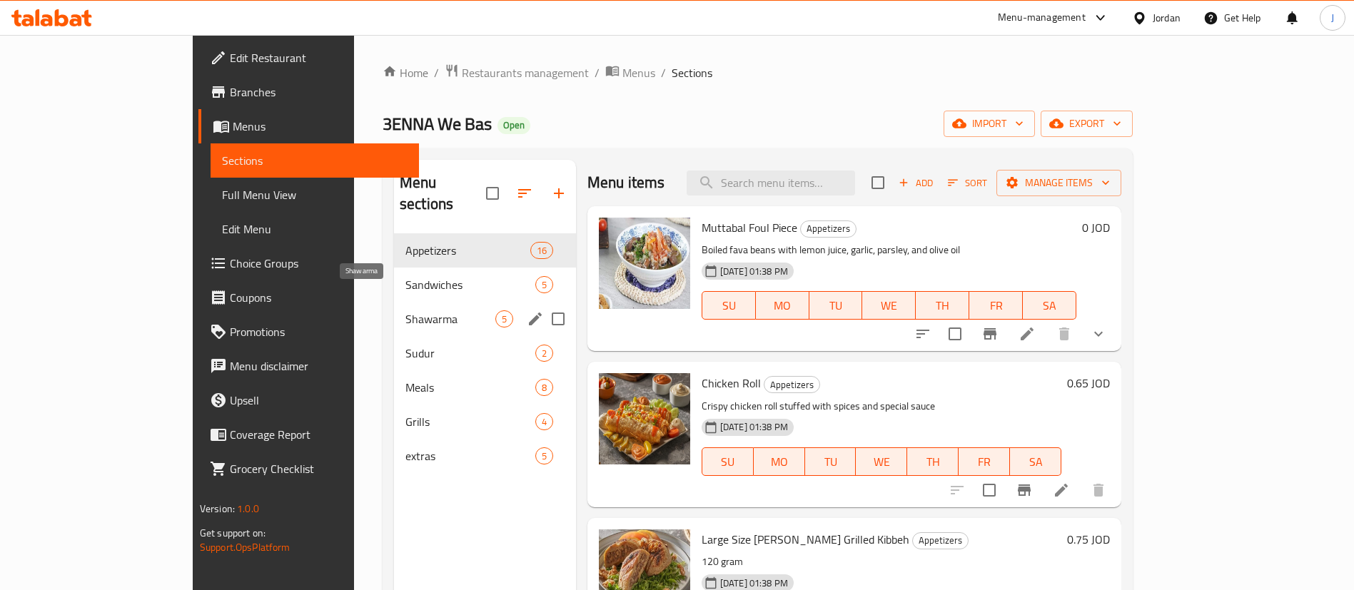
click at [405, 311] on span "Shawarma" at bounding box center [450, 319] width 90 height 17
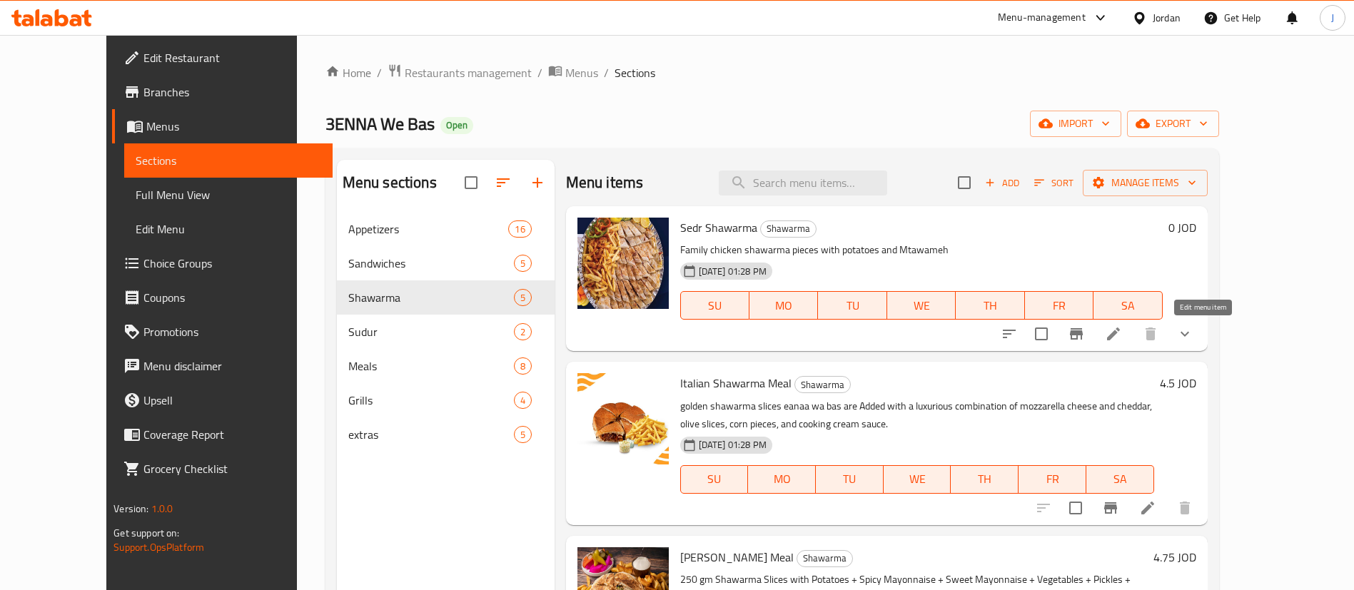
click at [1120, 332] on icon at bounding box center [1113, 334] width 13 height 13
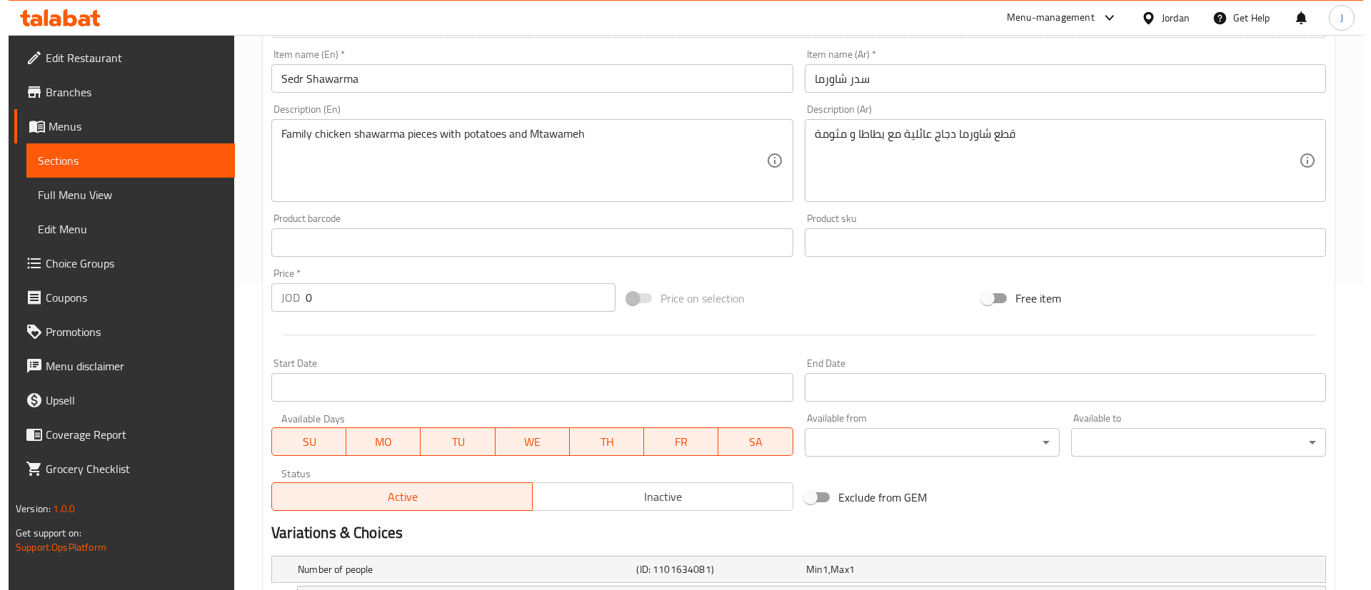
scroll to position [321, 0]
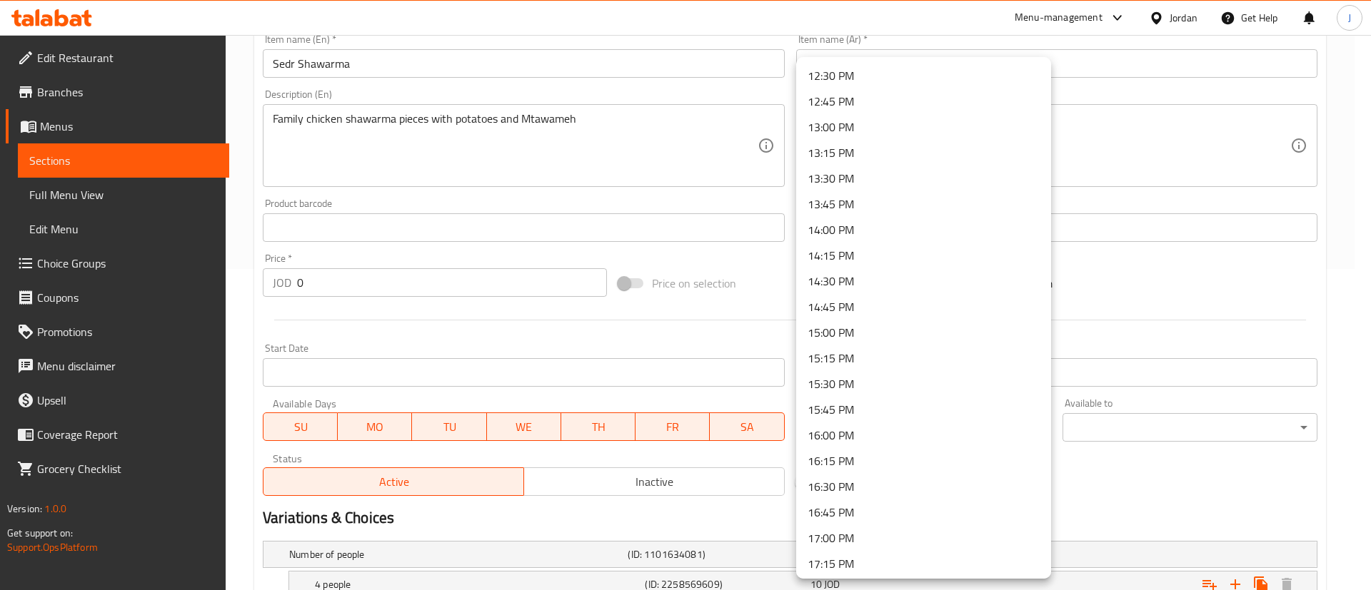
scroll to position [1178, 0]
click at [860, 130] on li "12:00 PM" at bounding box center [923, 132] width 255 height 26
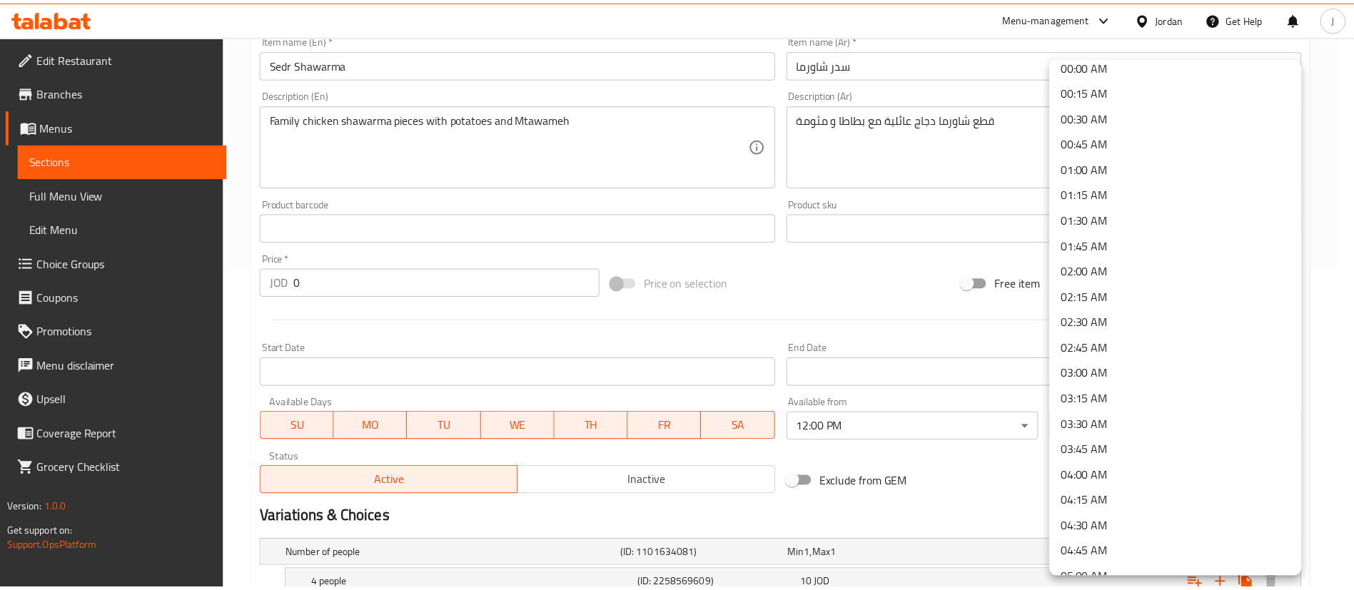
scroll to position [0, 0]
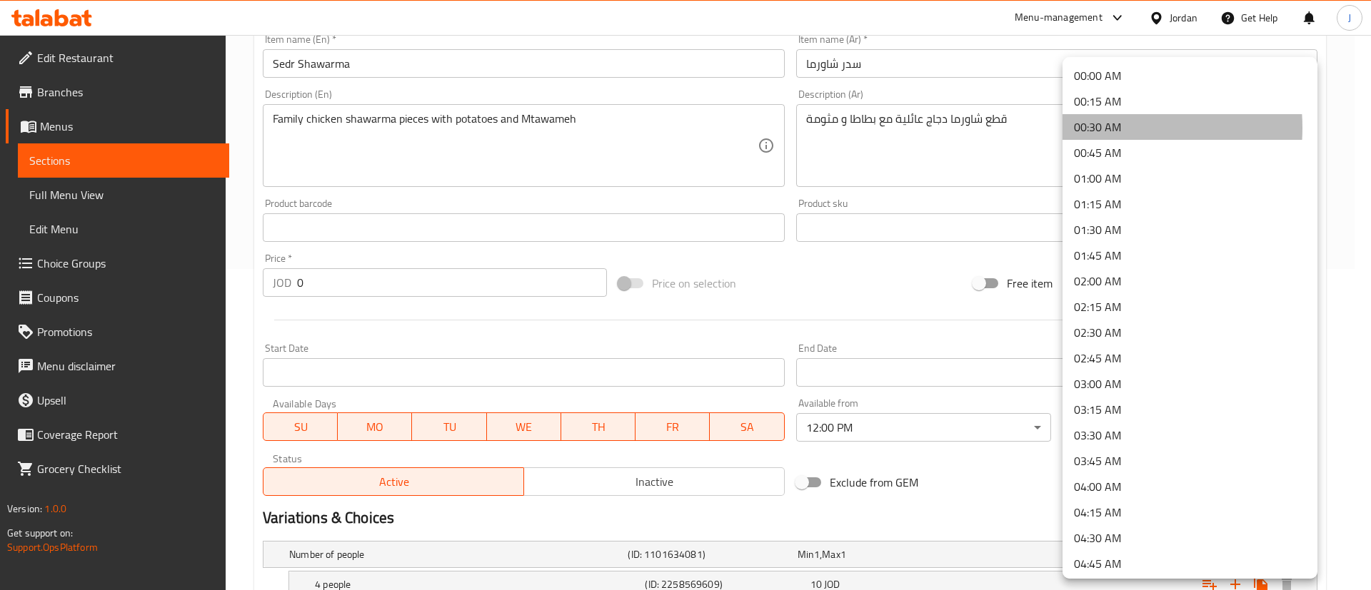
click at [1096, 128] on li "00:30 AM" at bounding box center [1189, 127] width 255 height 26
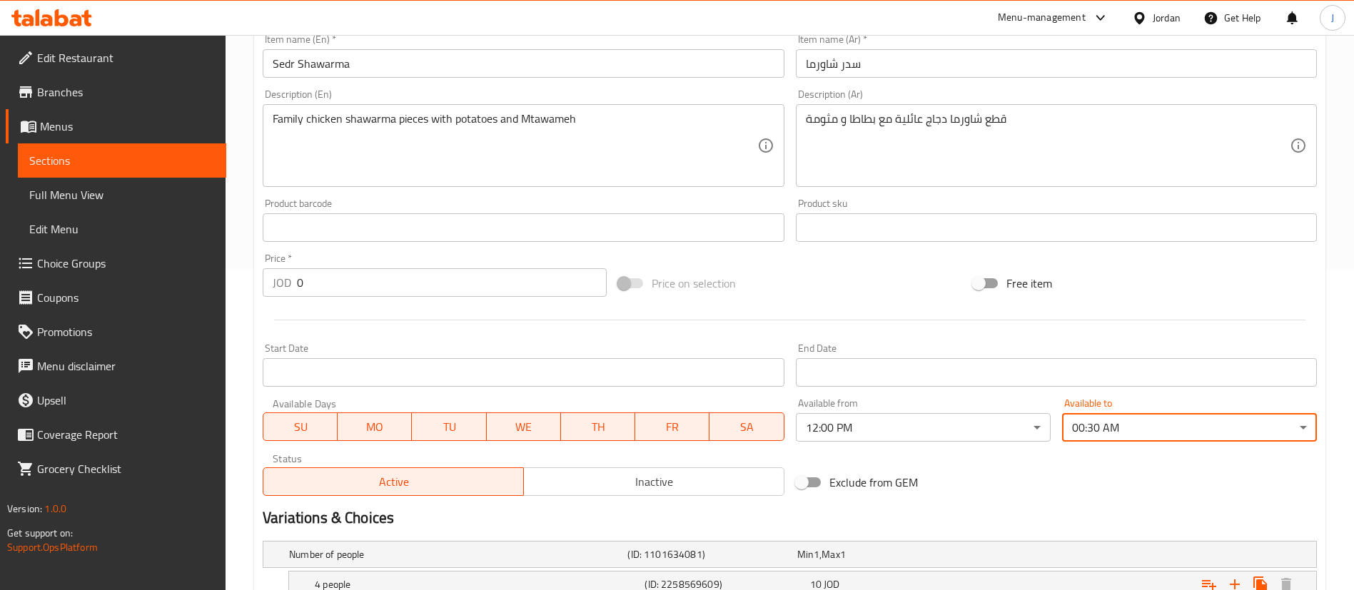
click at [852, 320] on hr at bounding box center [790, 320] width 1032 height 1
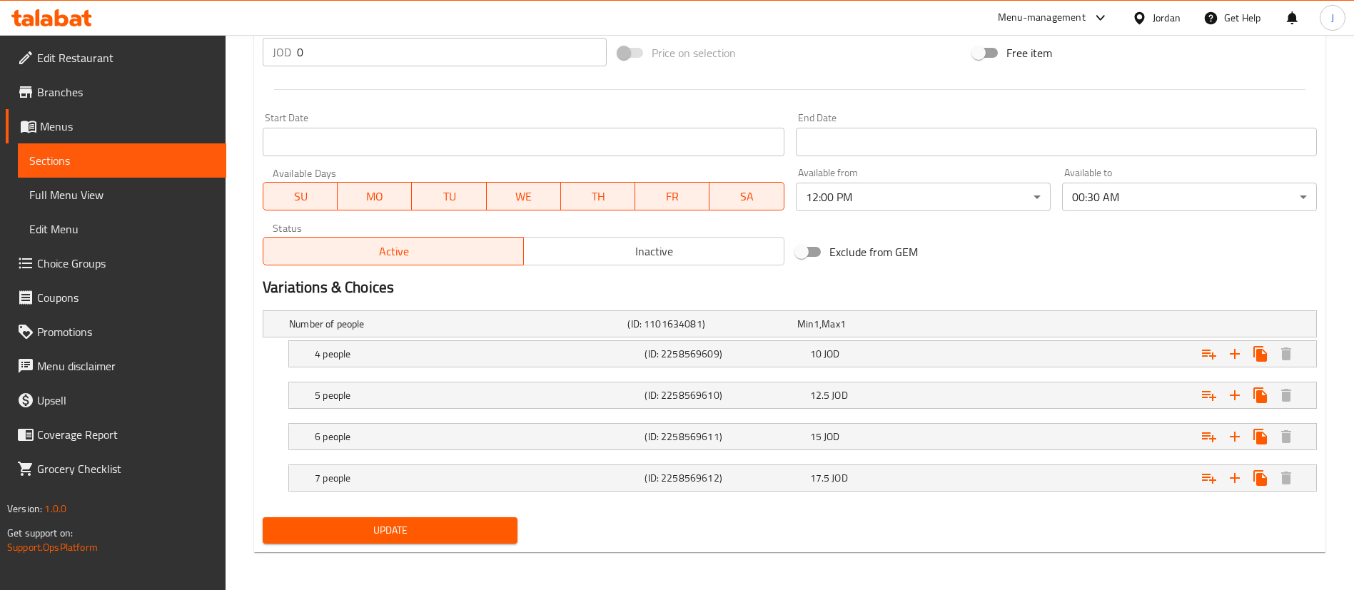
scroll to position [554, 0]
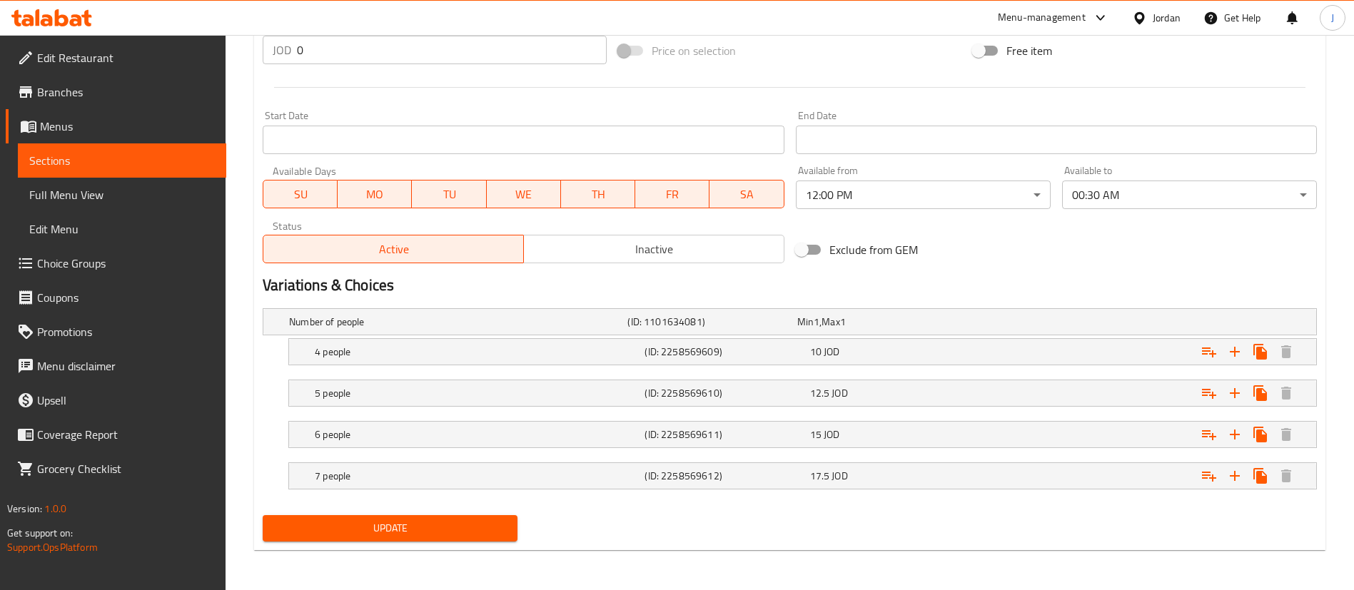
click at [443, 530] on span "Update" at bounding box center [390, 529] width 232 height 18
click at [420, 518] on button "Update" at bounding box center [390, 528] width 255 height 26
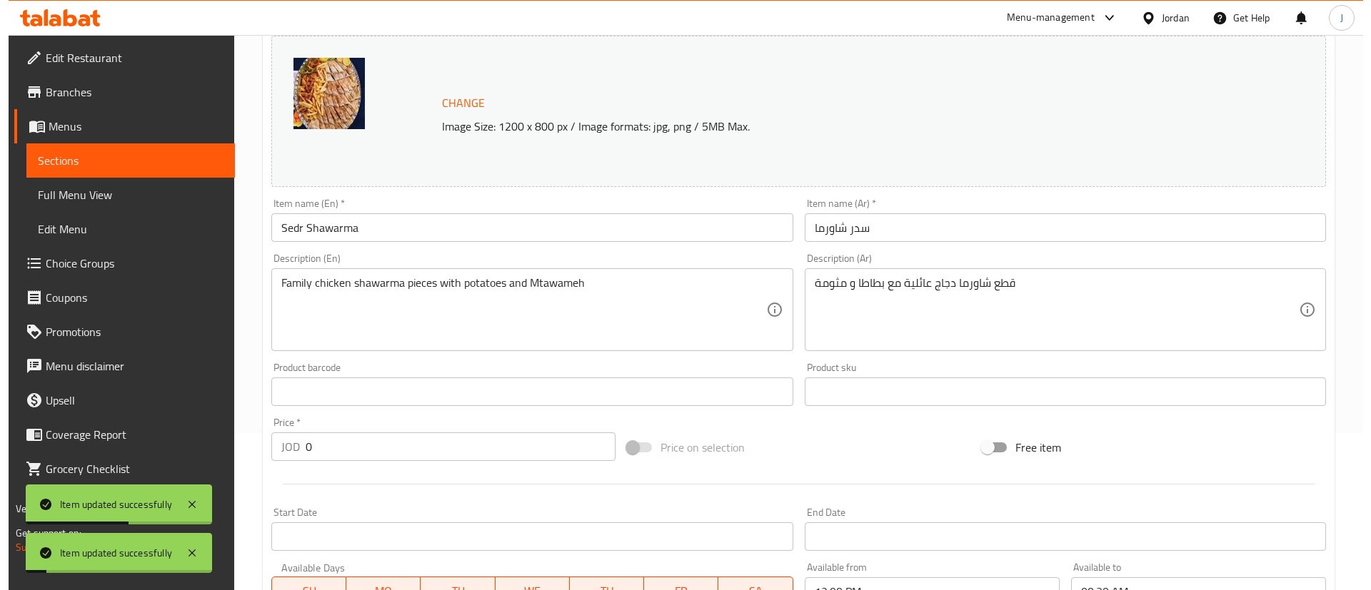
scroll to position [0, 0]
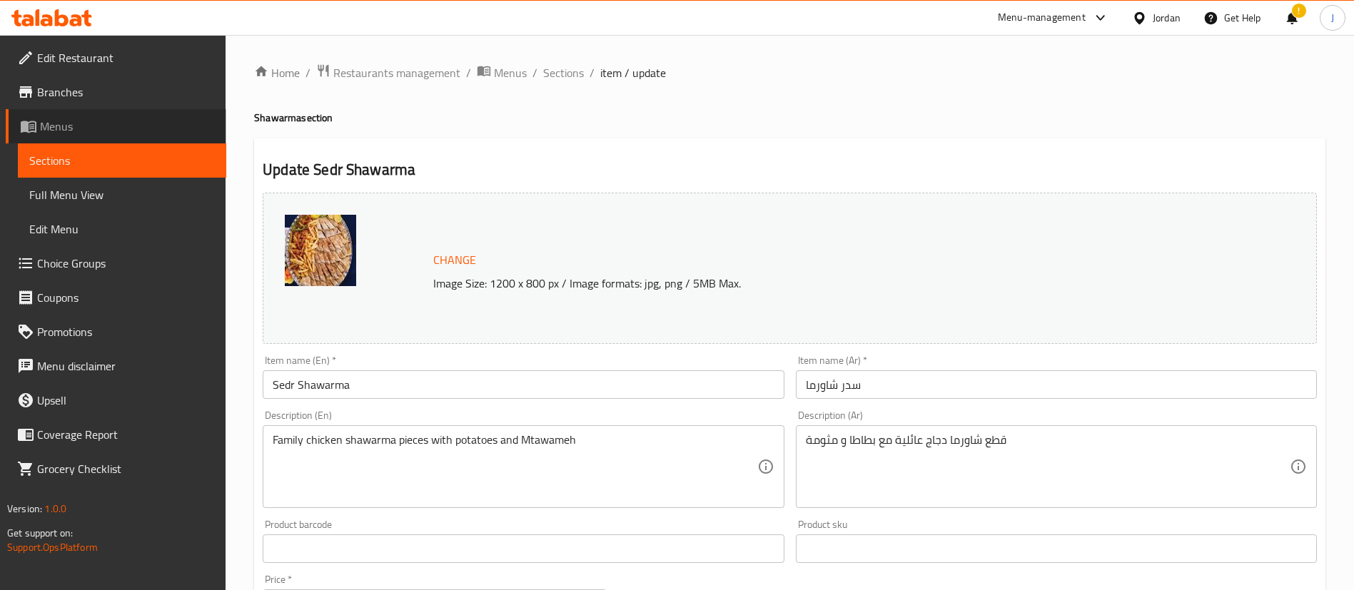
click at [48, 127] on span "Menus" at bounding box center [127, 126] width 175 height 17
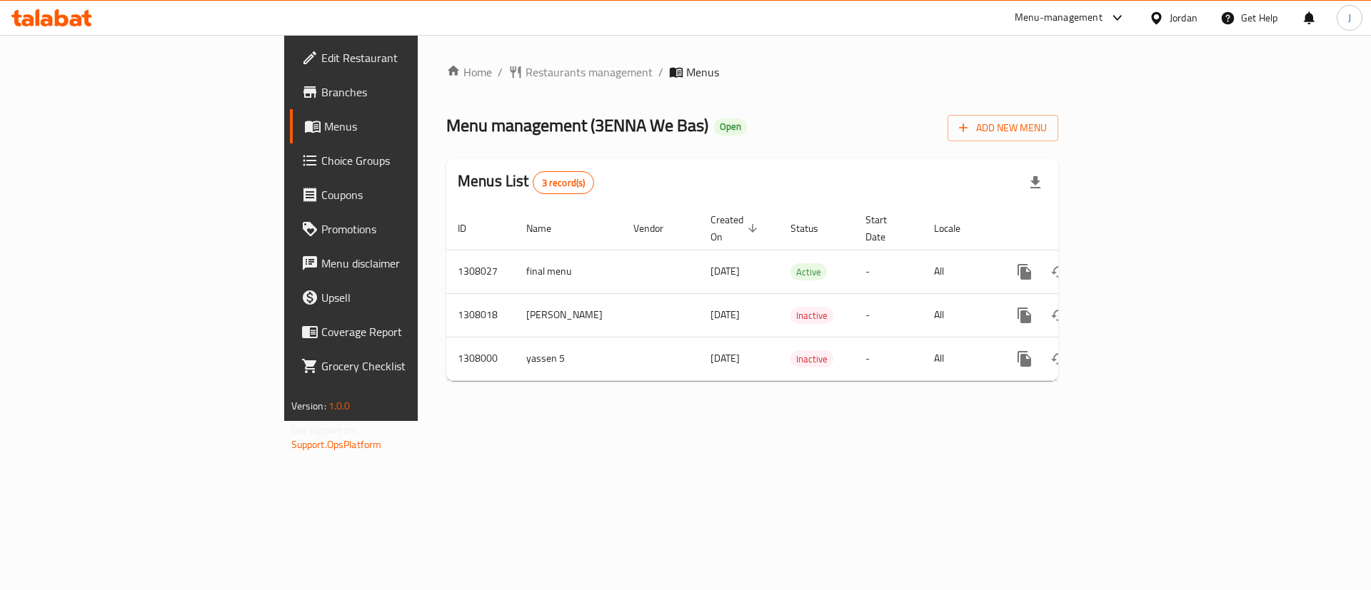
click at [324, 124] on span "Menus" at bounding box center [413, 126] width 178 height 17
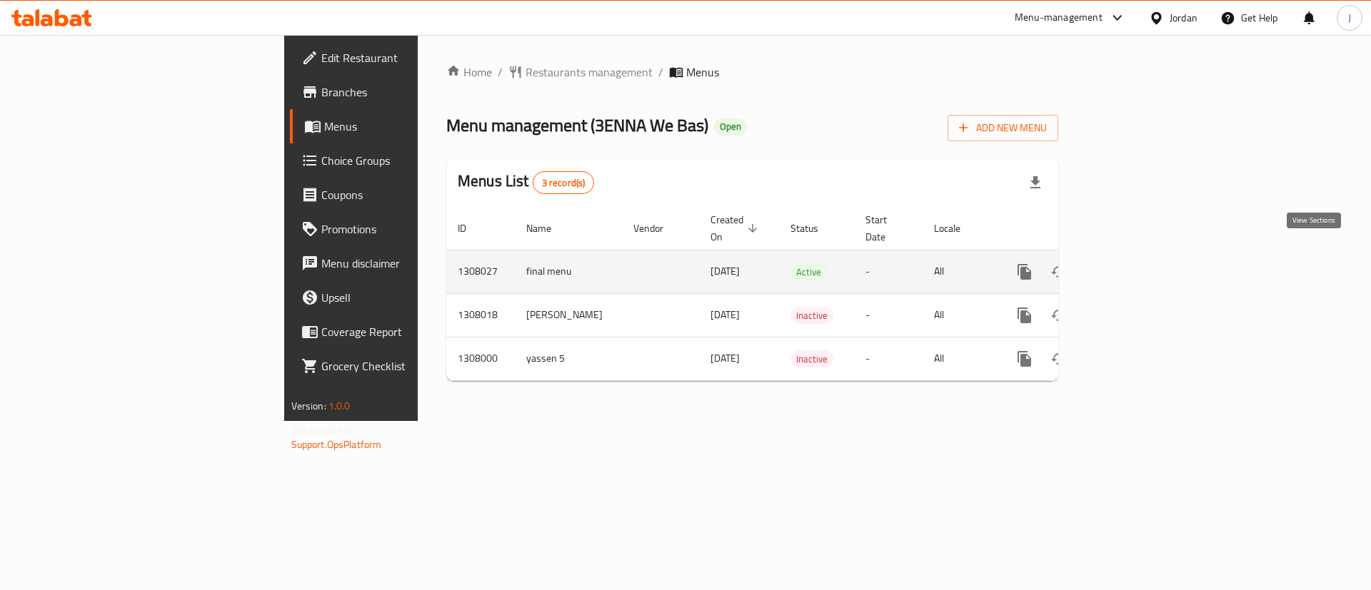
click at [1144, 258] on link "enhanced table" at bounding box center [1127, 272] width 34 height 34
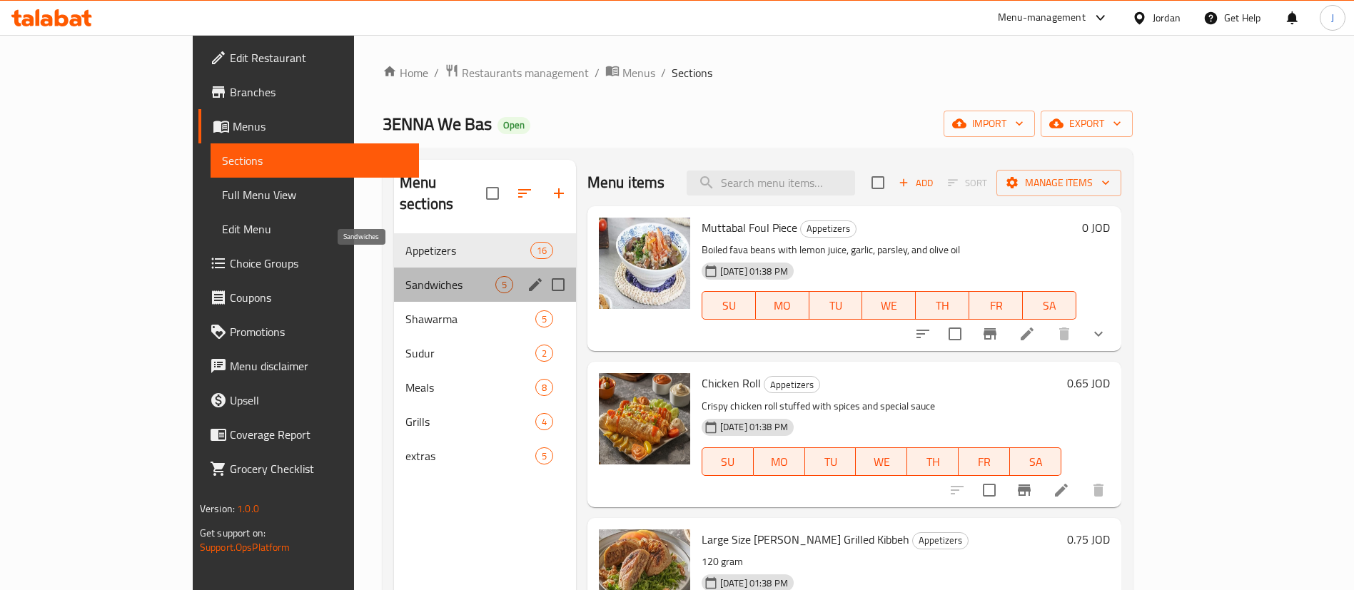
click at [405, 276] on span "Sandwiches" at bounding box center [450, 284] width 90 height 17
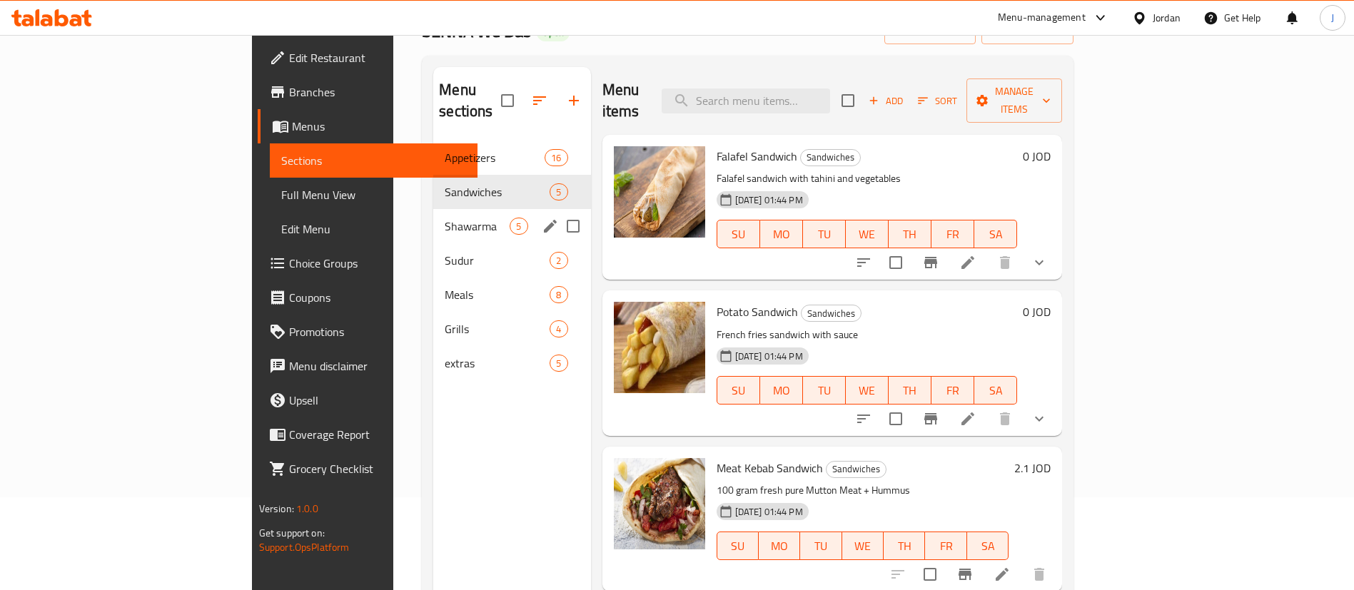
click at [433, 219] on div "Shawarma 5" at bounding box center [511, 226] width 157 height 34
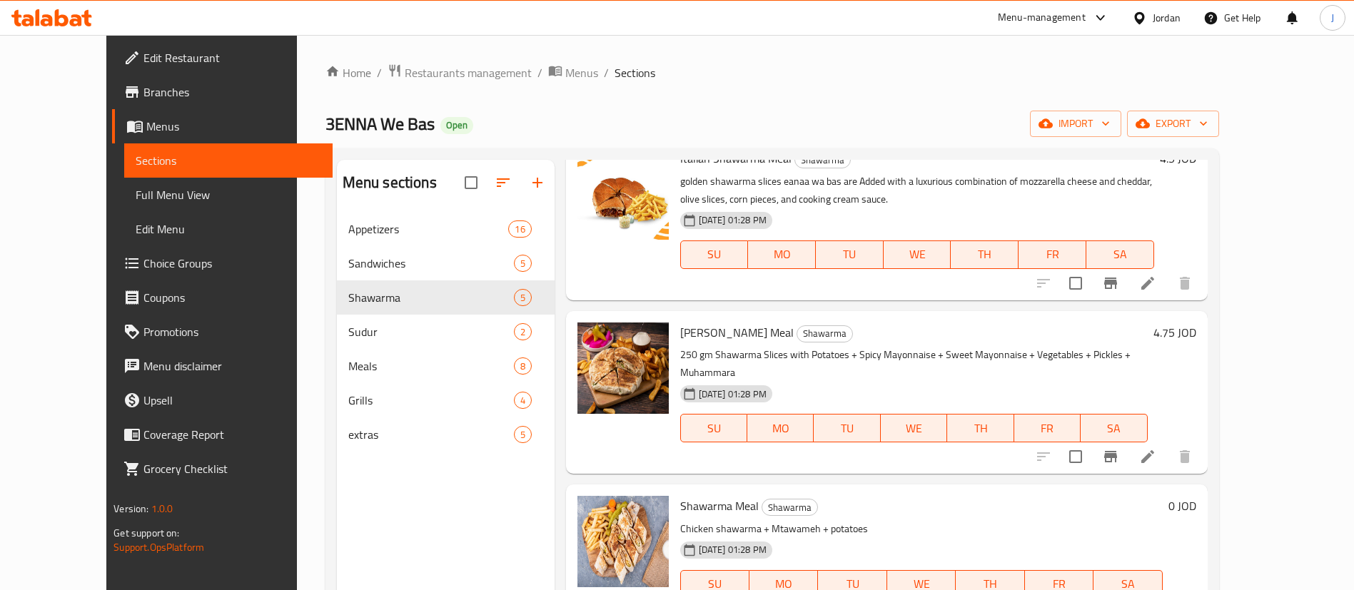
scroll to position [243, 0]
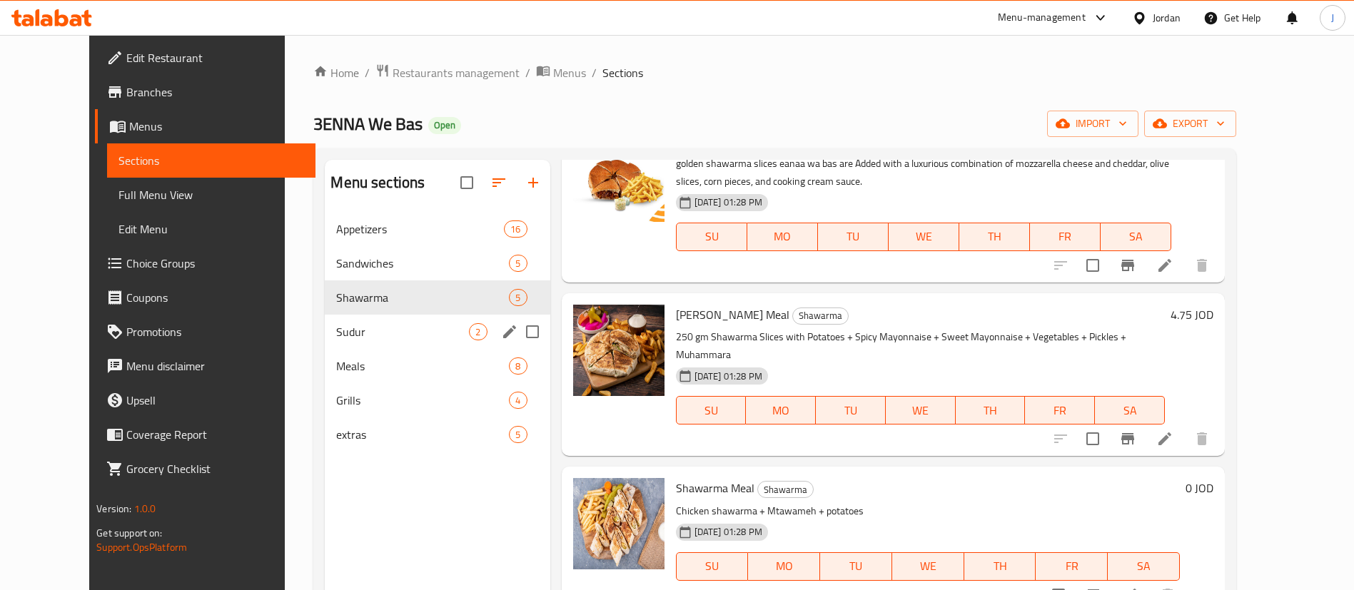
click at [368, 338] on span "Sudur" at bounding box center [402, 331] width 133 height 17
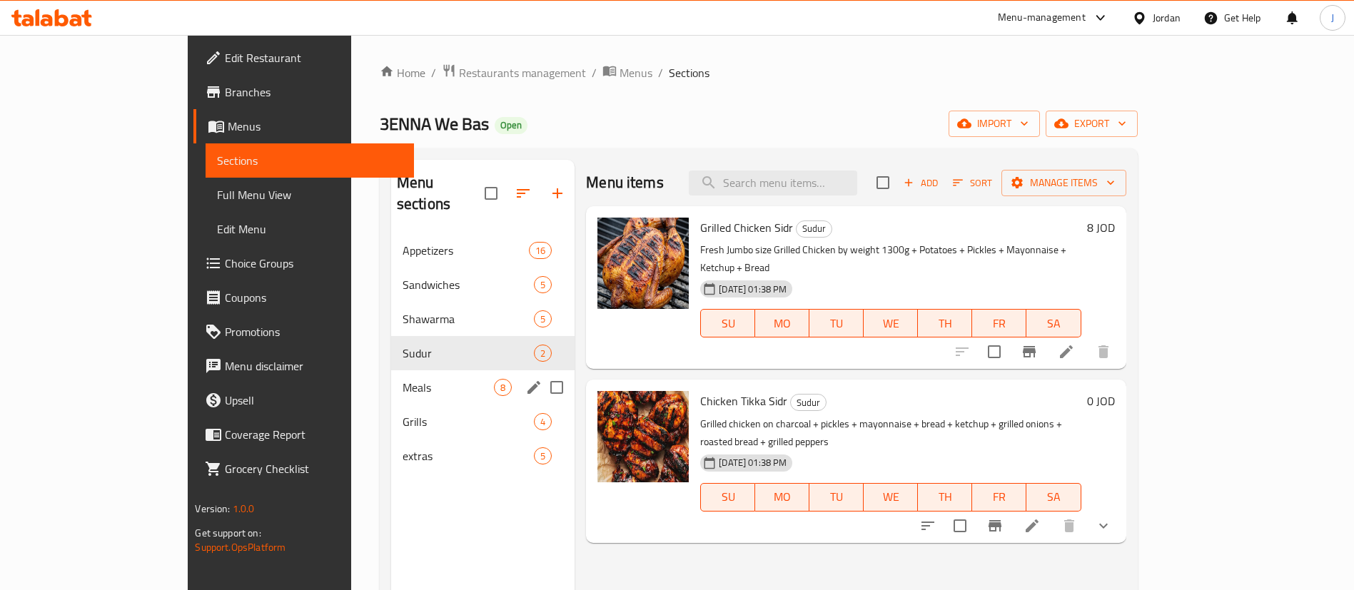
click at [391, 377] on div "Meals 8" at bounding box center [482, 388] width 183 height 34
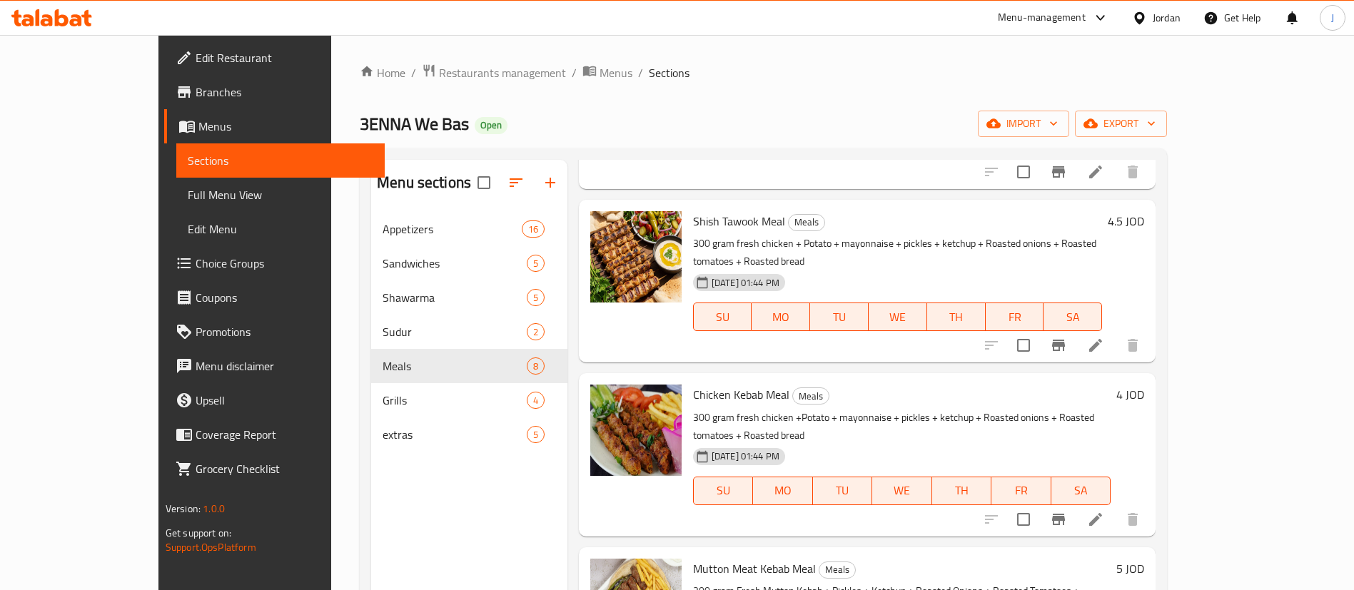
scroll to position [693, 0]
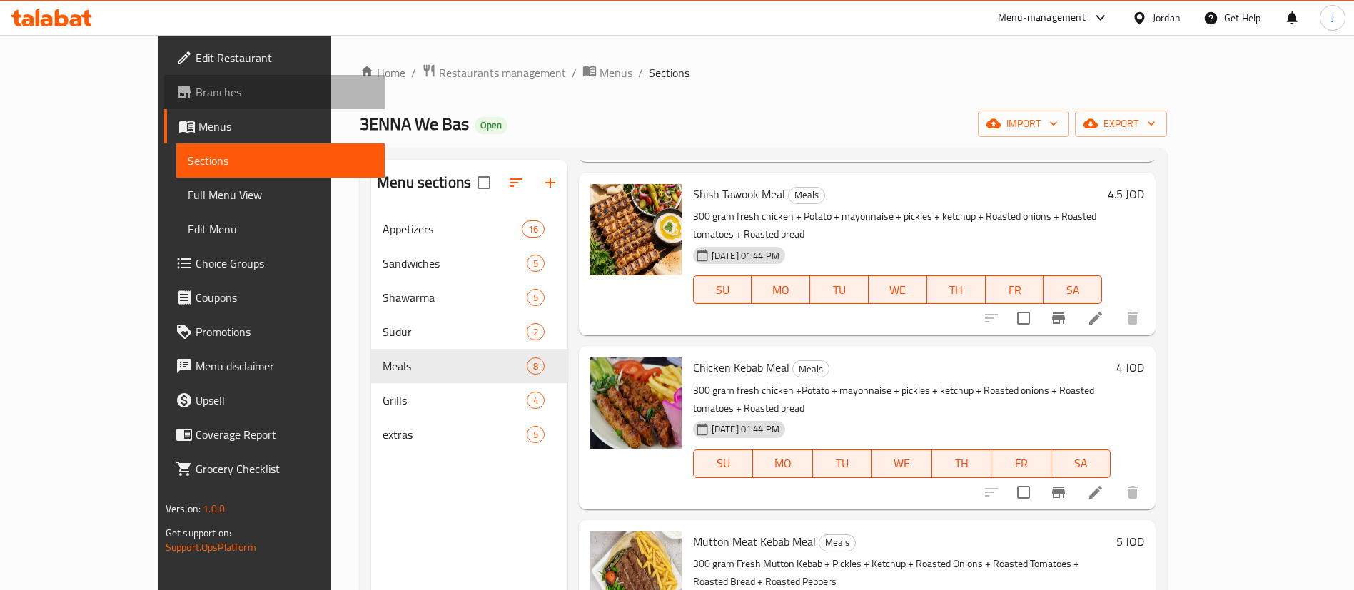
click at [164, 101] on link "Branches" at bounding box center [274, 92] width 221 height 34
